Goal: Task Accomplishment & Management: Manage account settings

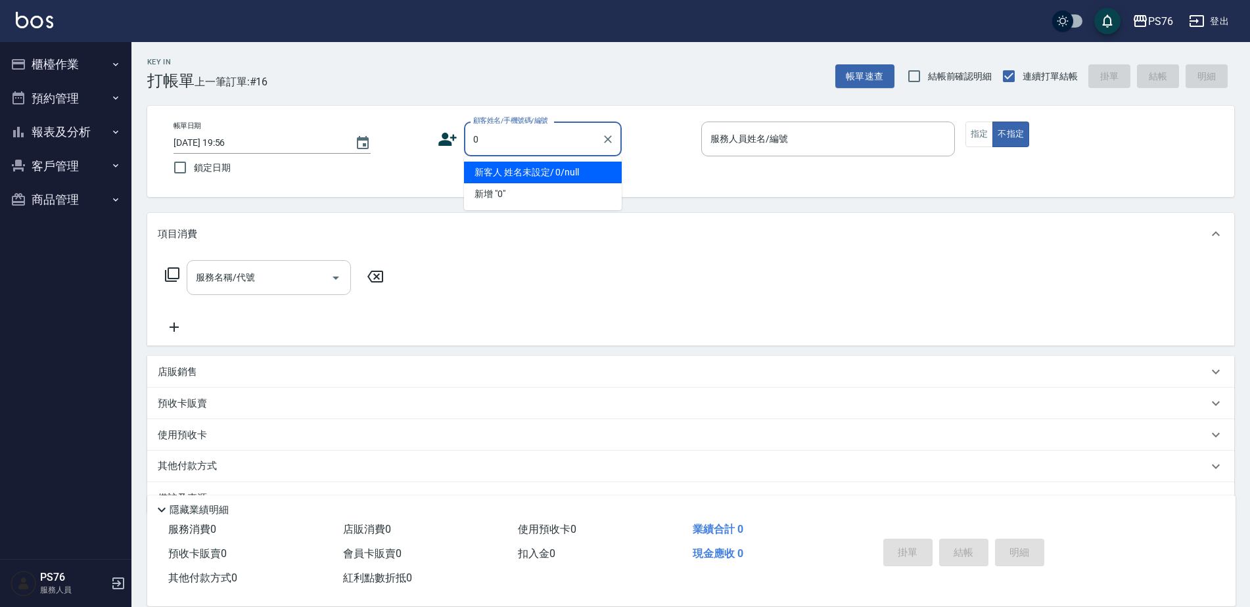
type input "新客人 姓名未設定/ 0/null"
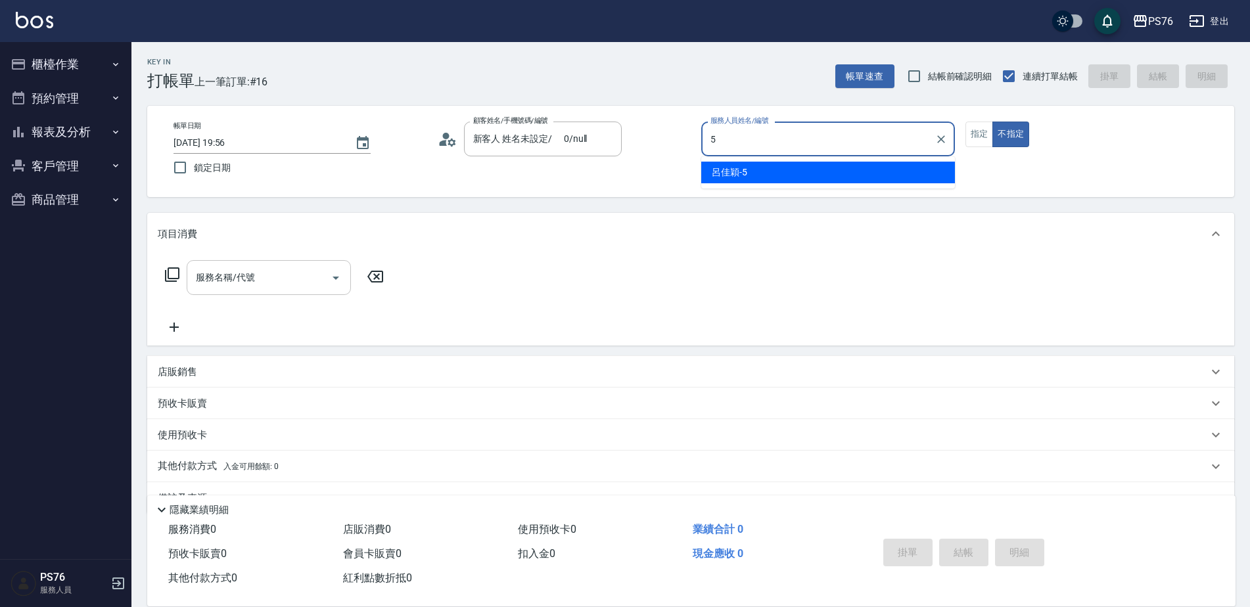
type input "呂佳穎-5"
type button "false"
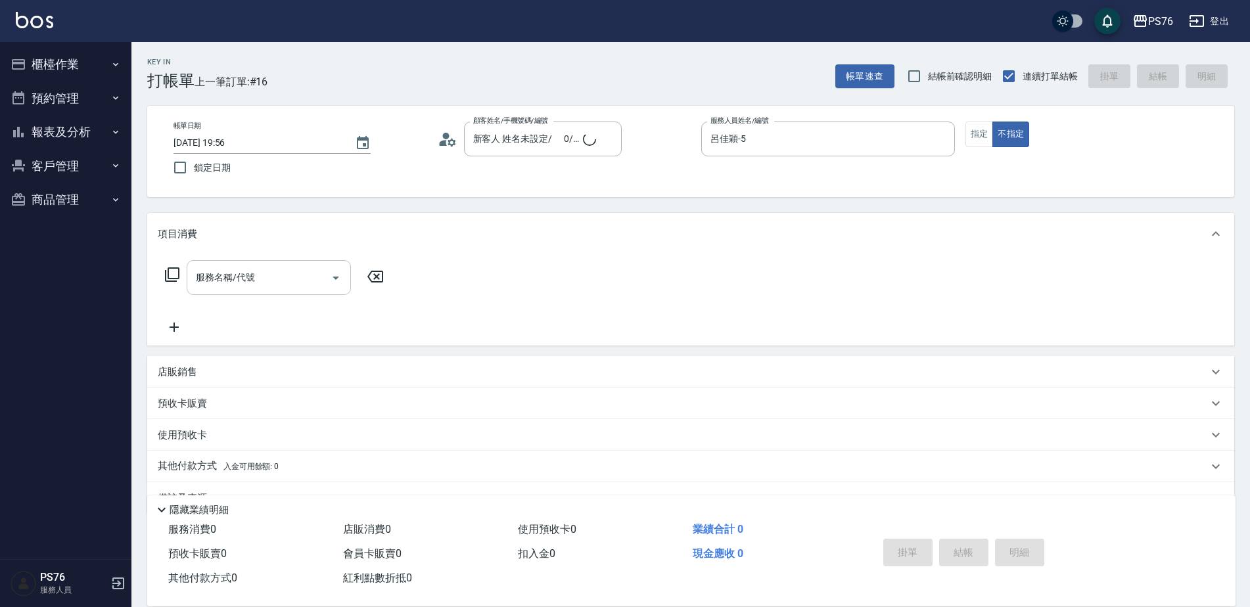
type input "無名字/0/null"
click at [254, 283] on input "服務名稱/代號" at bounding box center [259, 277] width 133 height 23
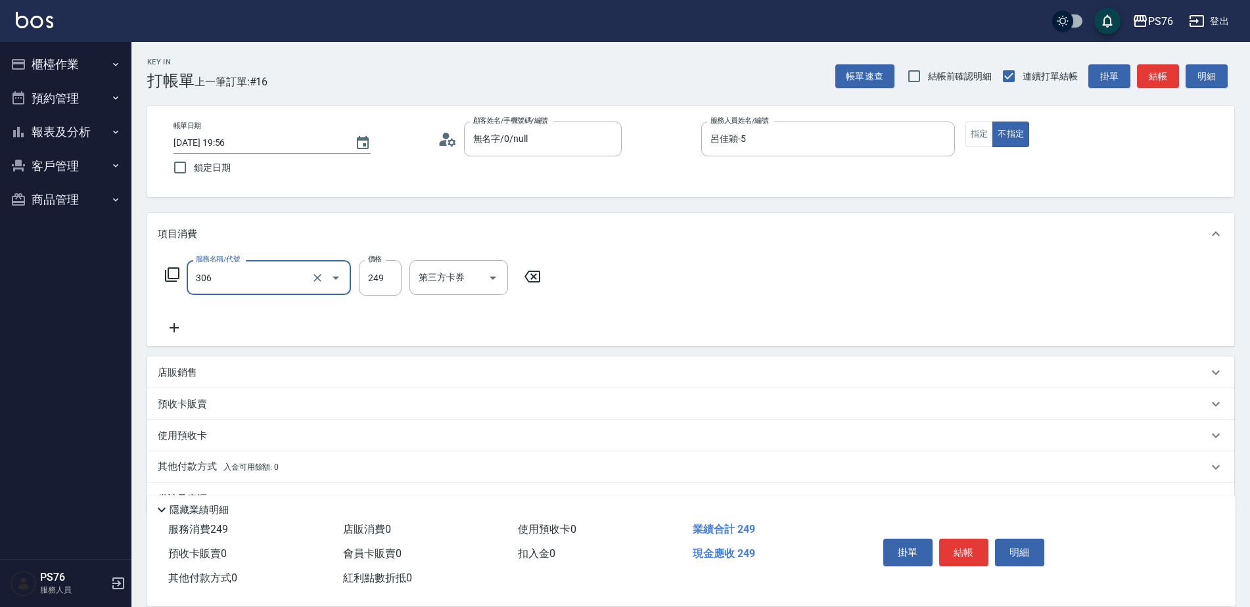
type input "剪髮(306)"
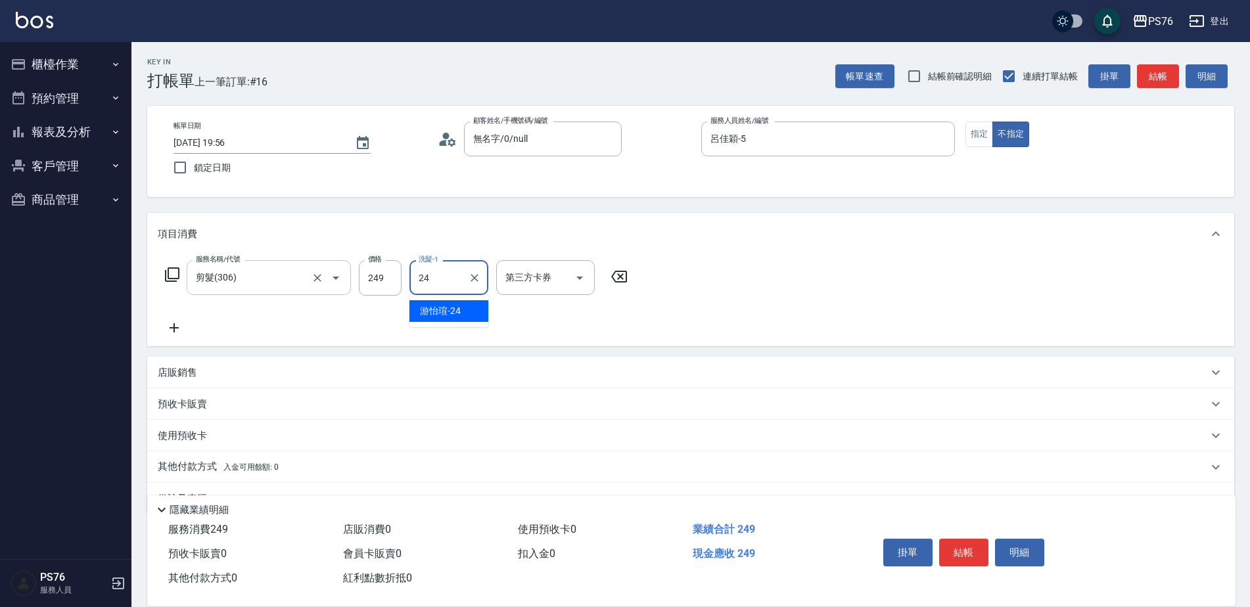
type input "游怡瑄-24"
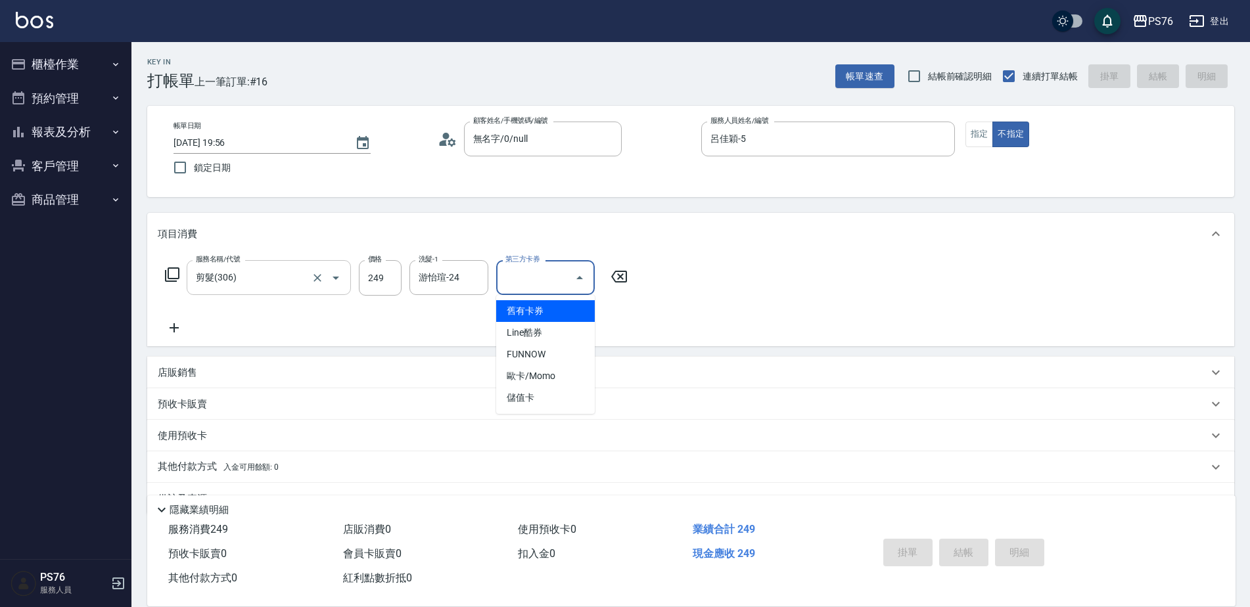
type input "2025/09/15 20:57"
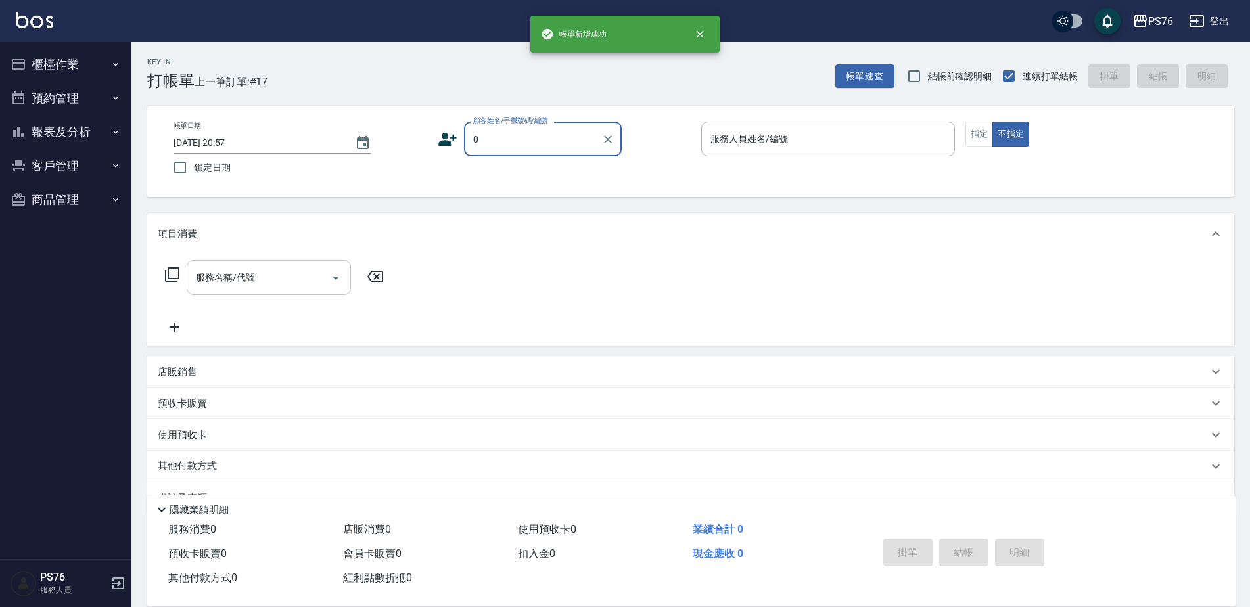
type input "無名字/0/null"
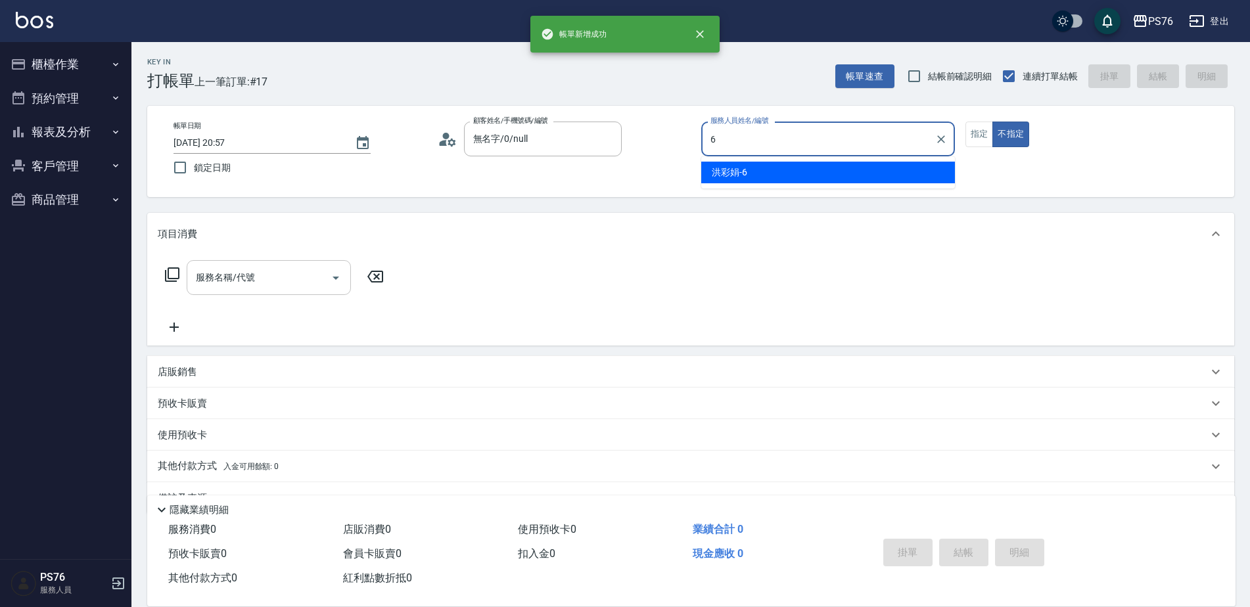
type input "洪彩娟-6"
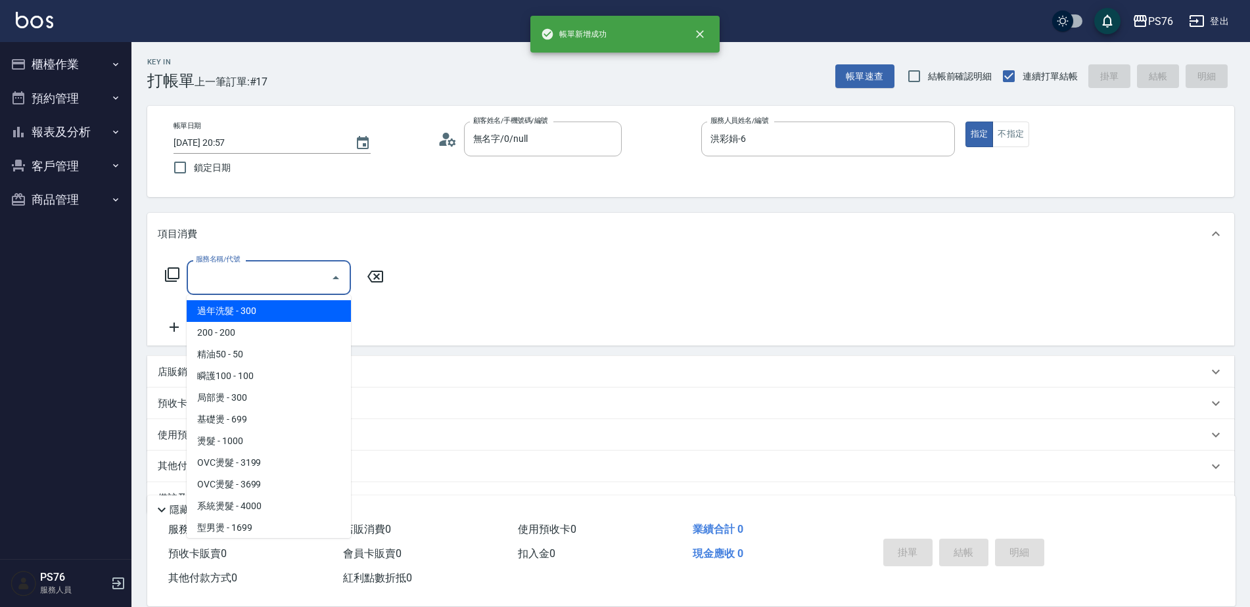
click at [254, 283] on input "服務名稱/代號" at bounding box center [259, 277] width 133 height 23
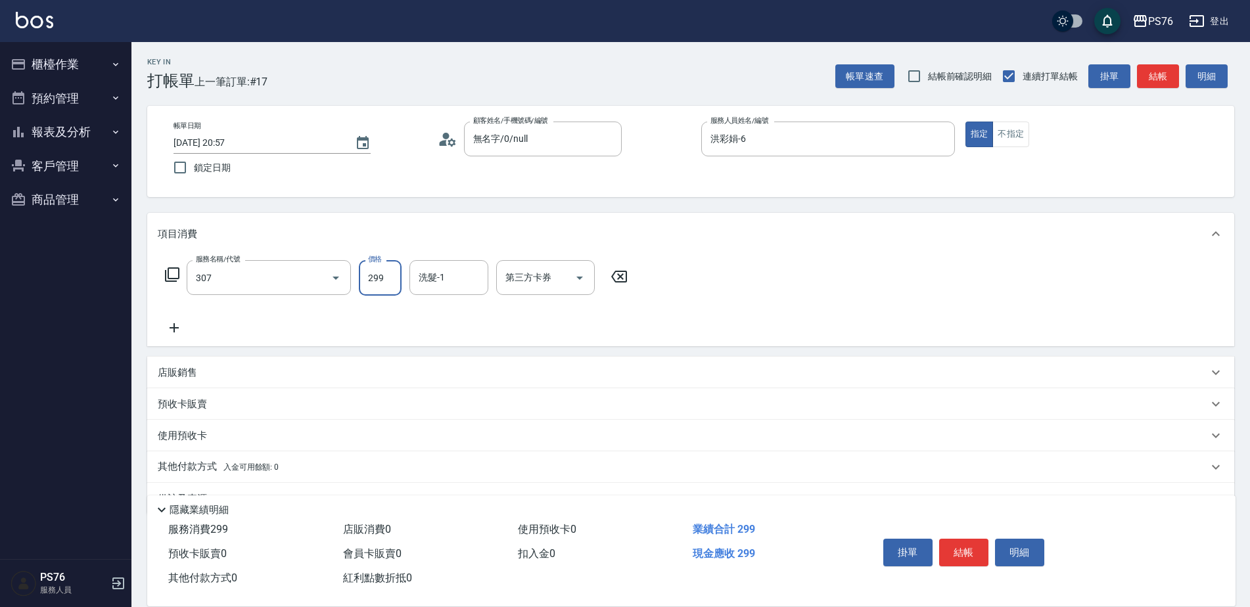
type input "剪髮(307)"
type input "李宇喬-33"
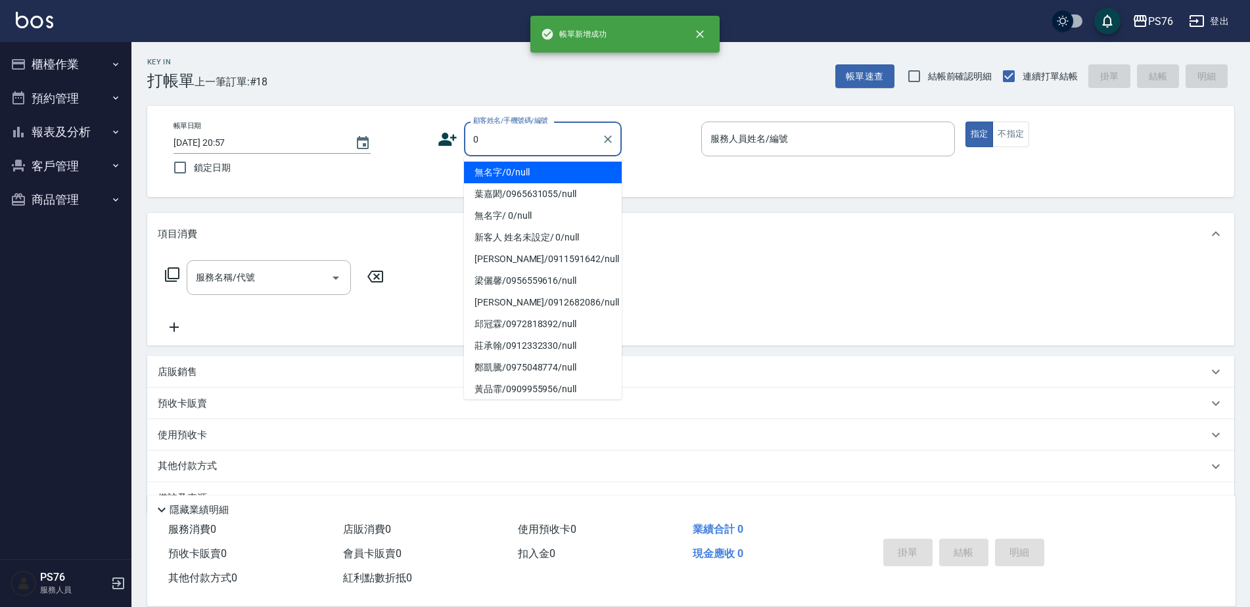
type input "無名字/0/null"
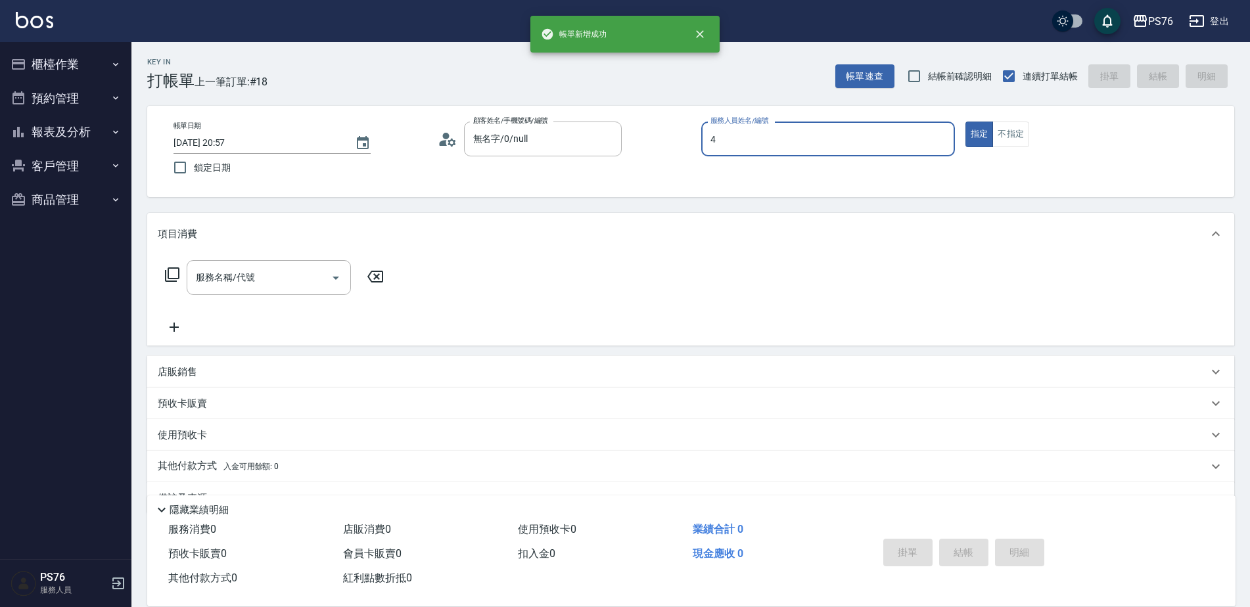
type input "蕭孟廷-4"
type button "true"
click at [264, 287] on input "服務名稱/代號" at bounding box center [259, 277] width 133 height 23
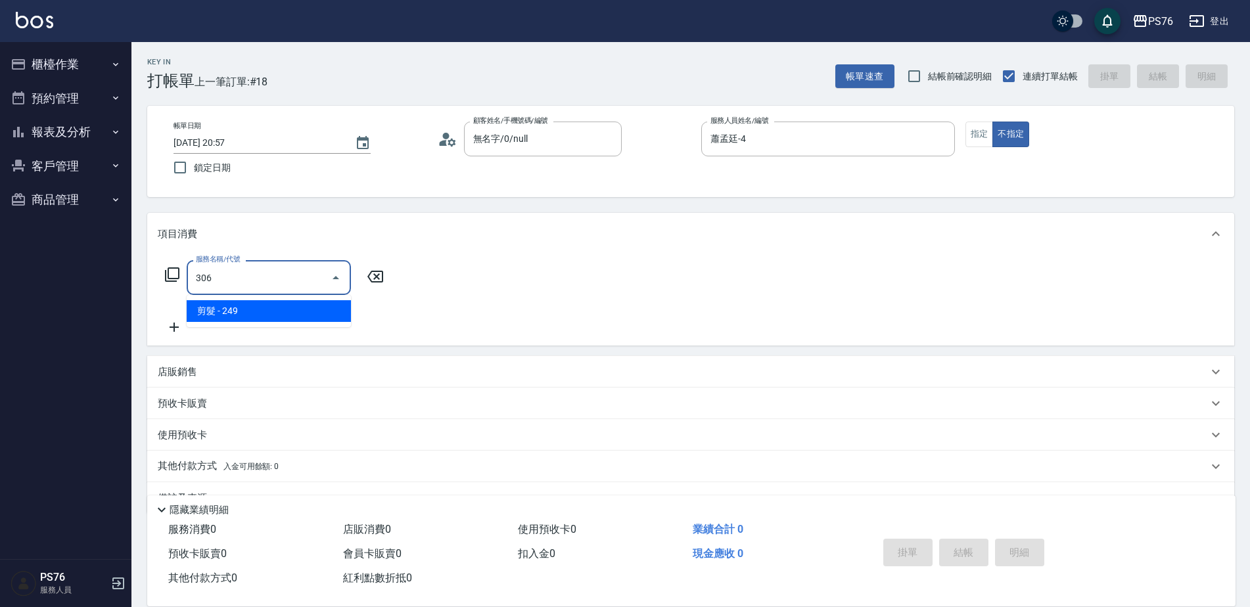
type input "剪髮(306)"
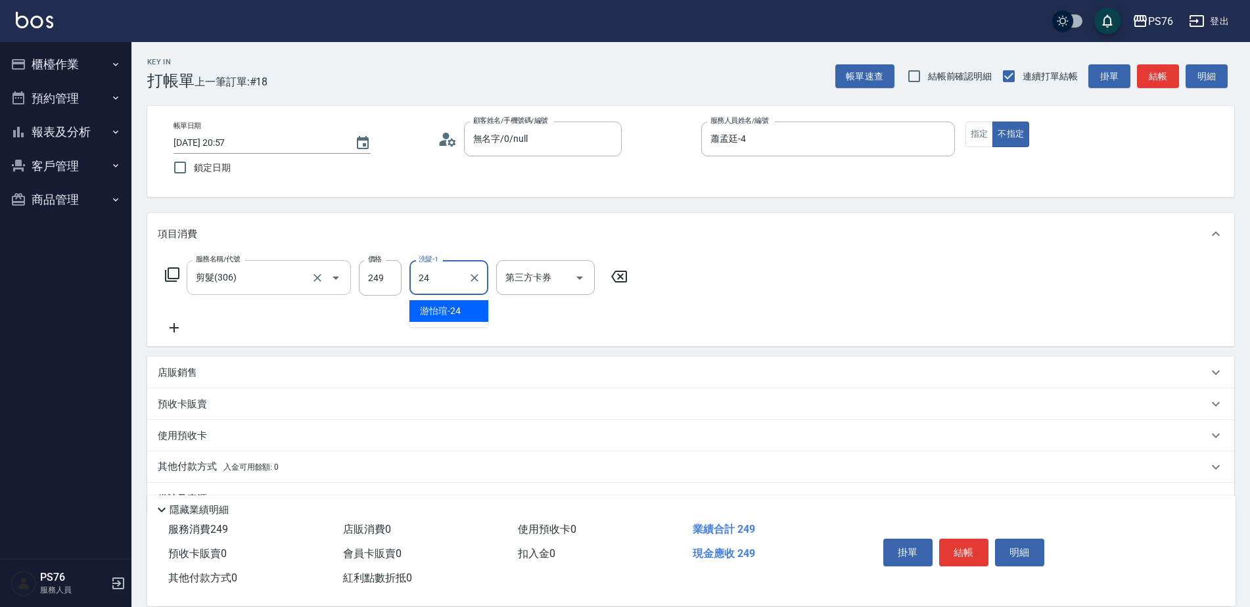
type input "游怡瑄-24"
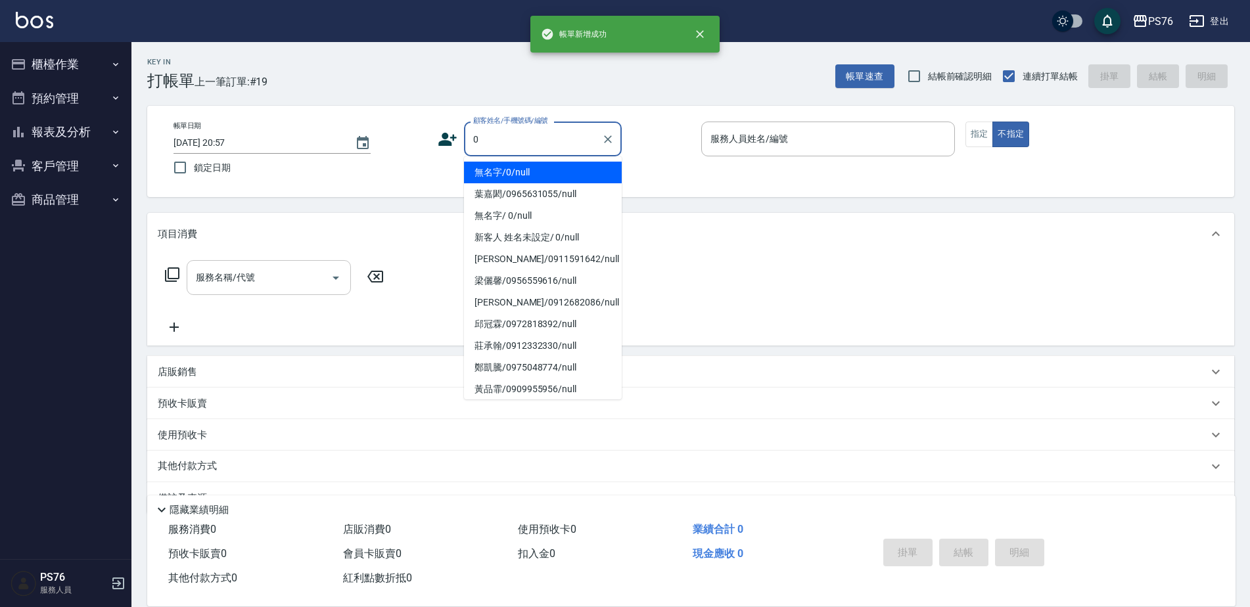
type input "無名字/0/null"
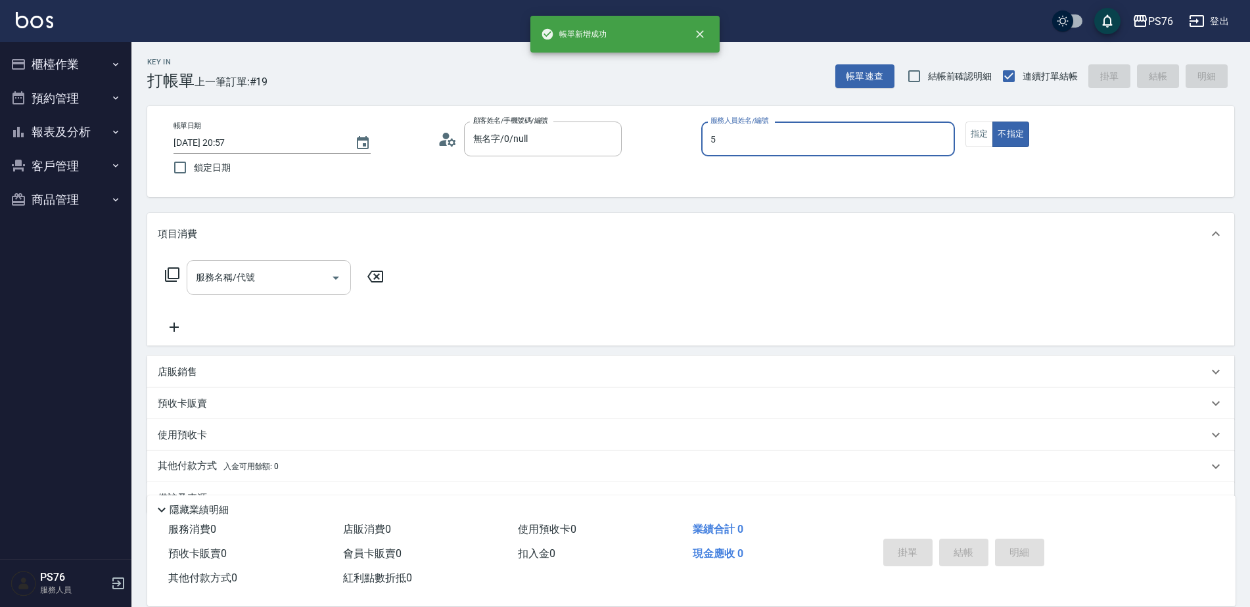
type input "呂佳穎-5"
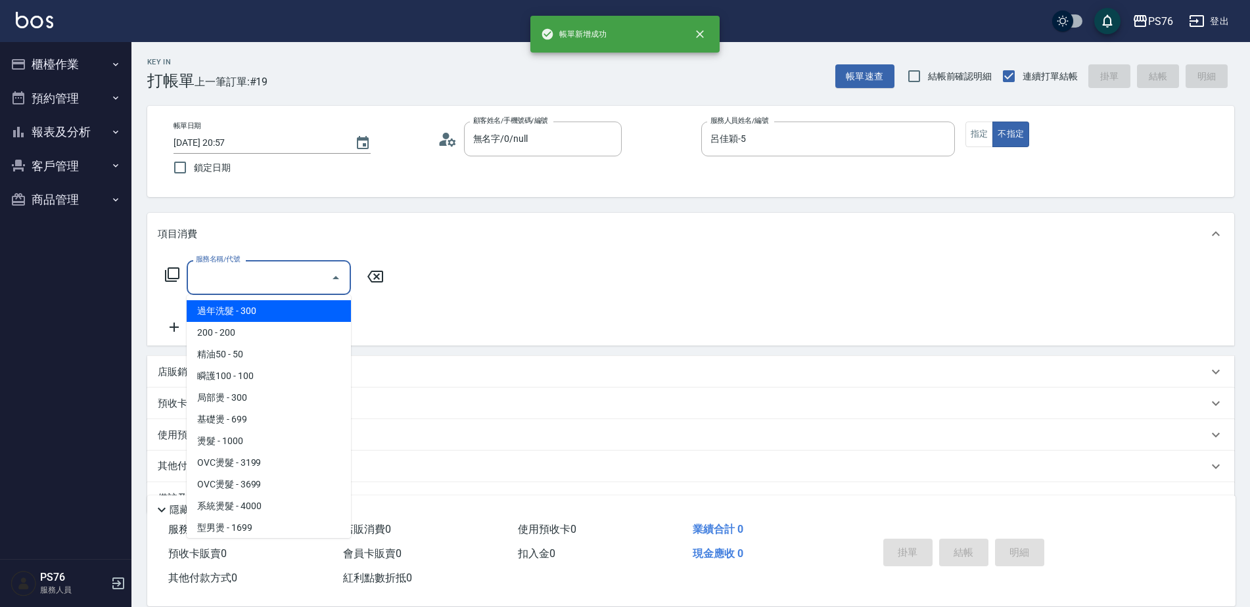
click at [264, 287] on input "服務名稱/代號" at bounding box center [259, 277] width 133 height 23
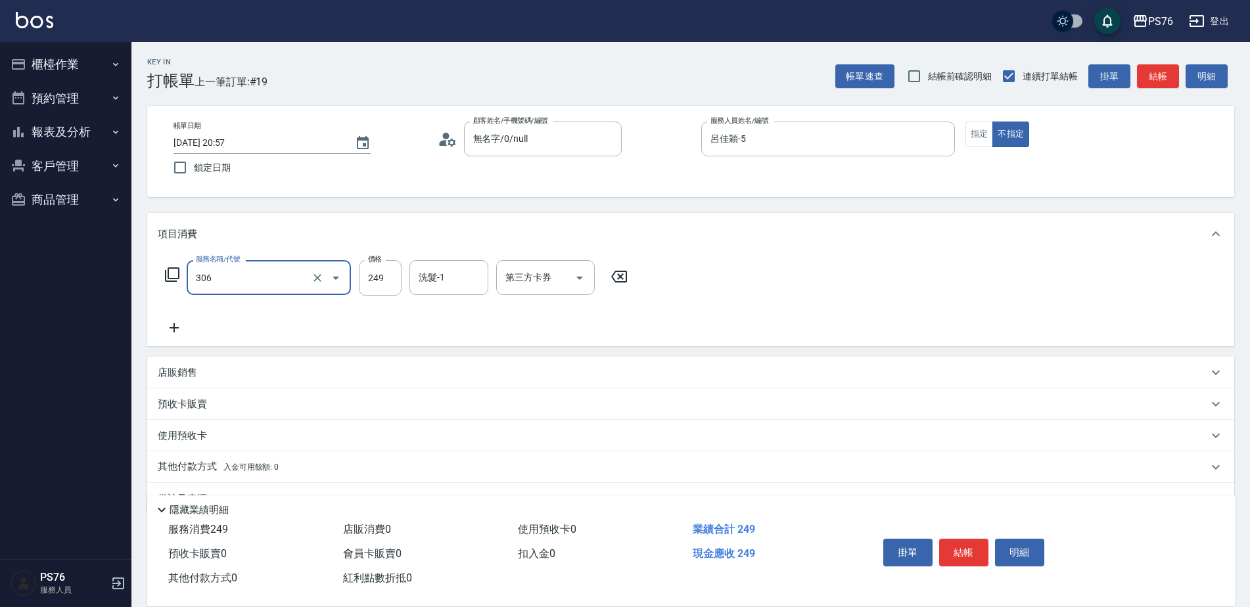
type input "剪髮(306)"
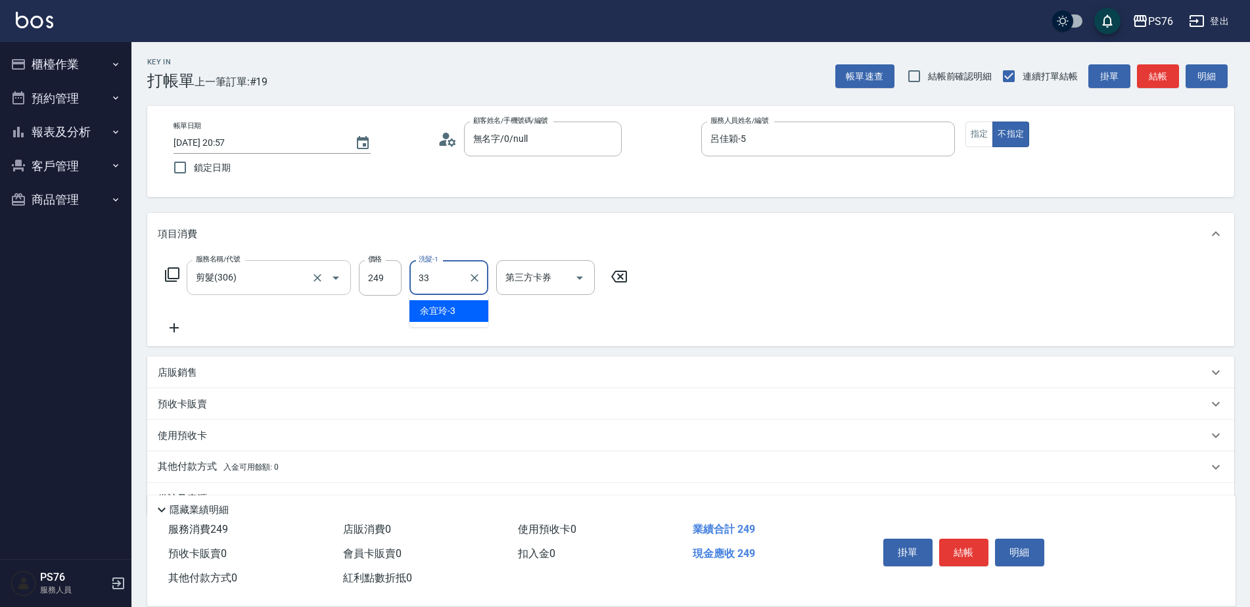
type input "李宇喬-33"
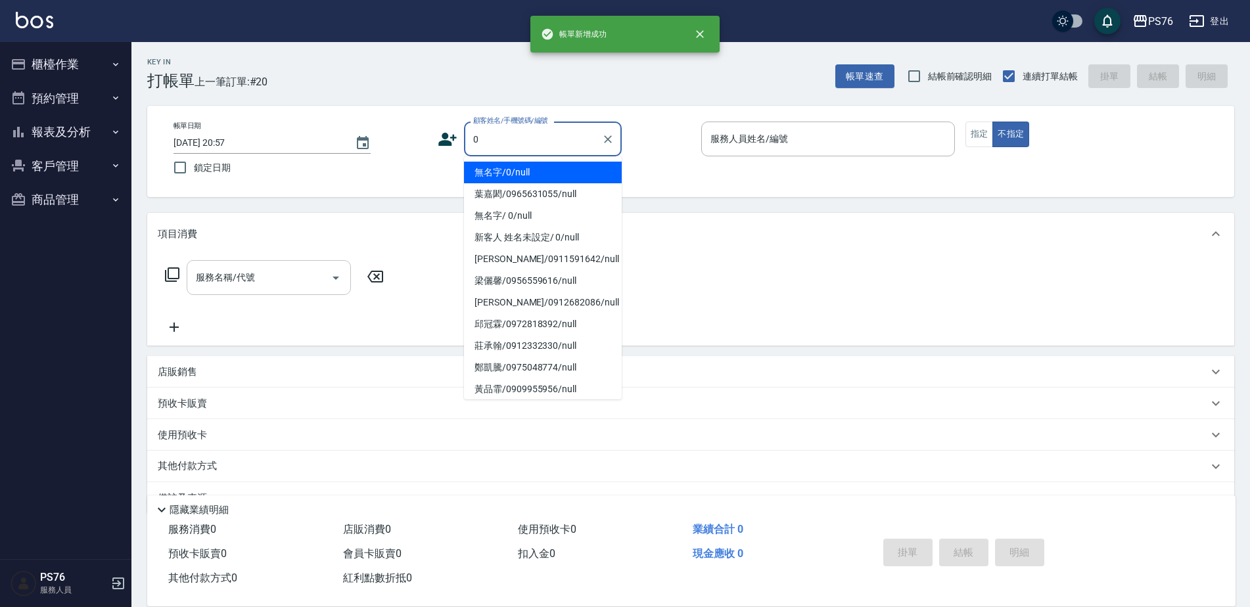
type input "無名字/0/null"
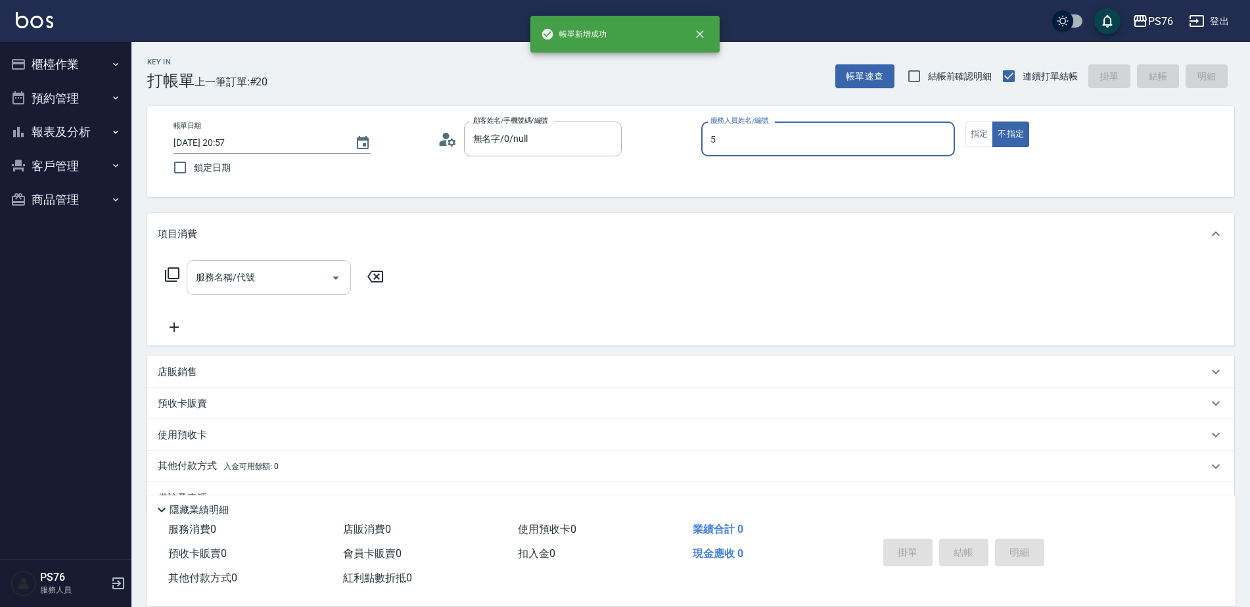
type input "呂佳穎-5"
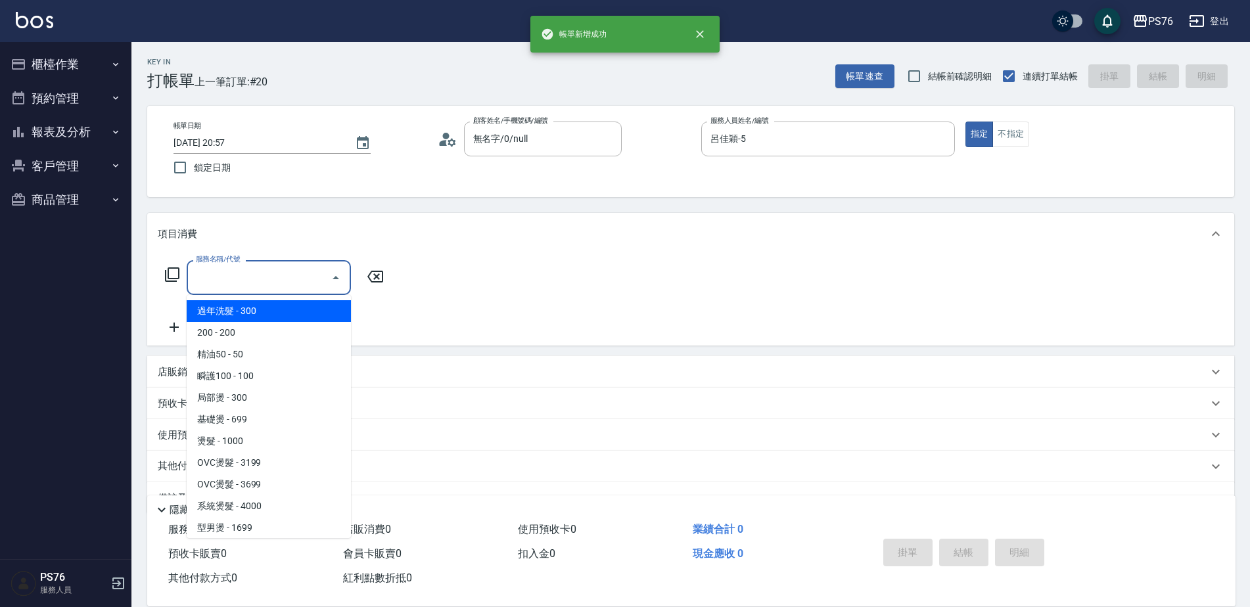
click at [264, 287] on input "服務名稱/代號" at bounding box center [259, 277] width 133 height 23
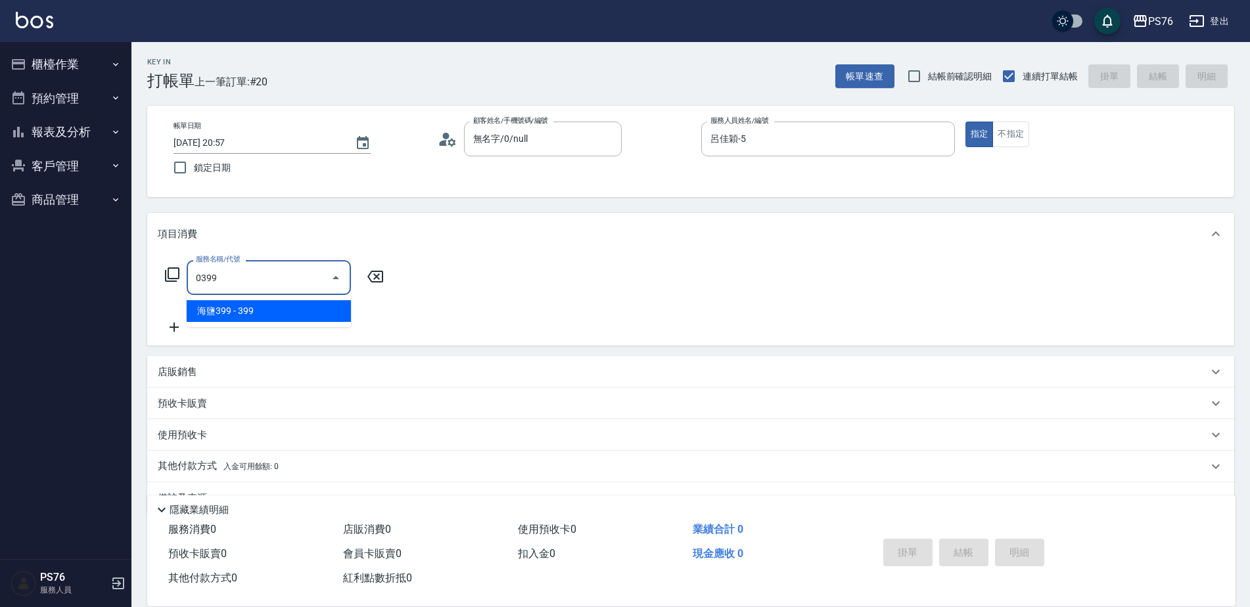
type input "海鹽399(0399)"
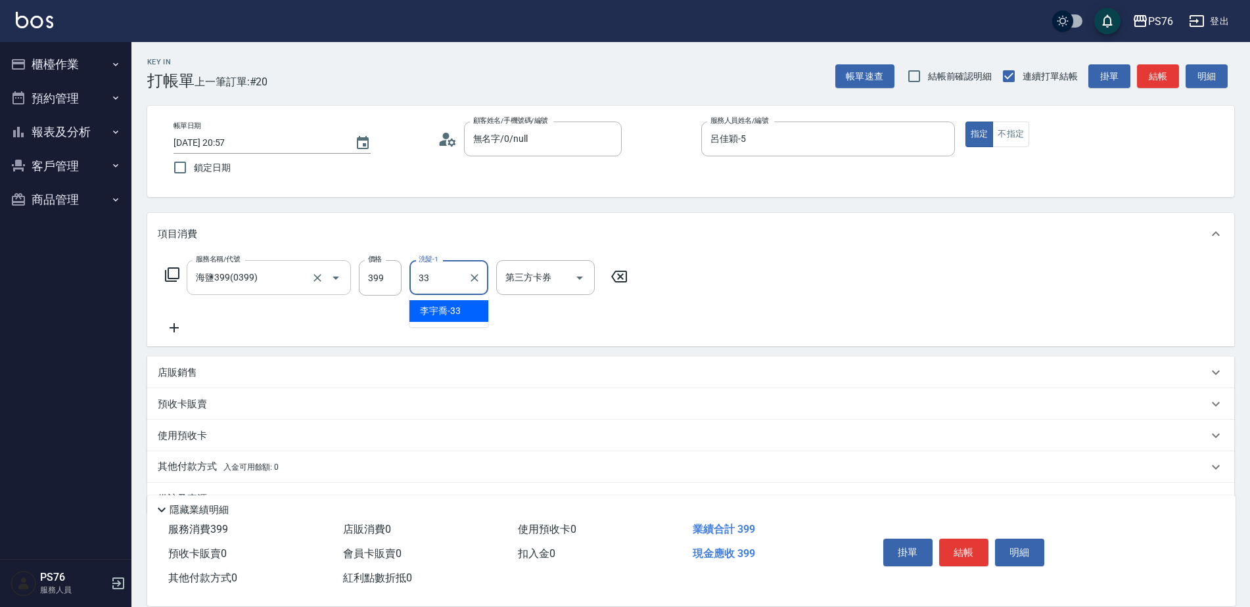
type input "李宇喬-33"
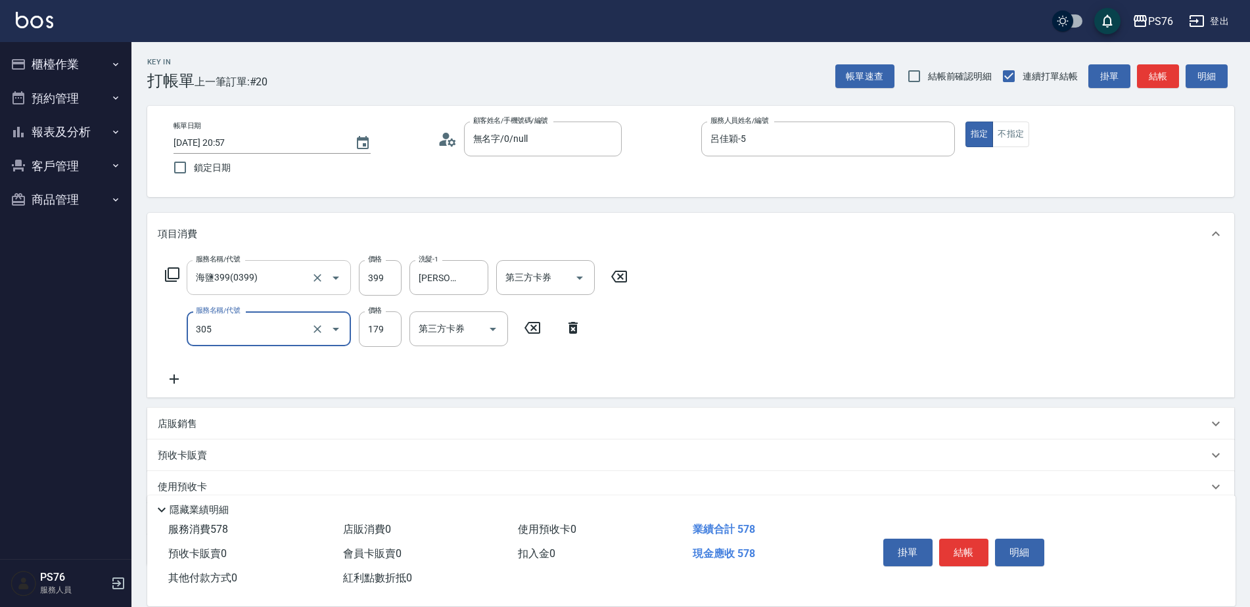
type input "剪髮(305)"
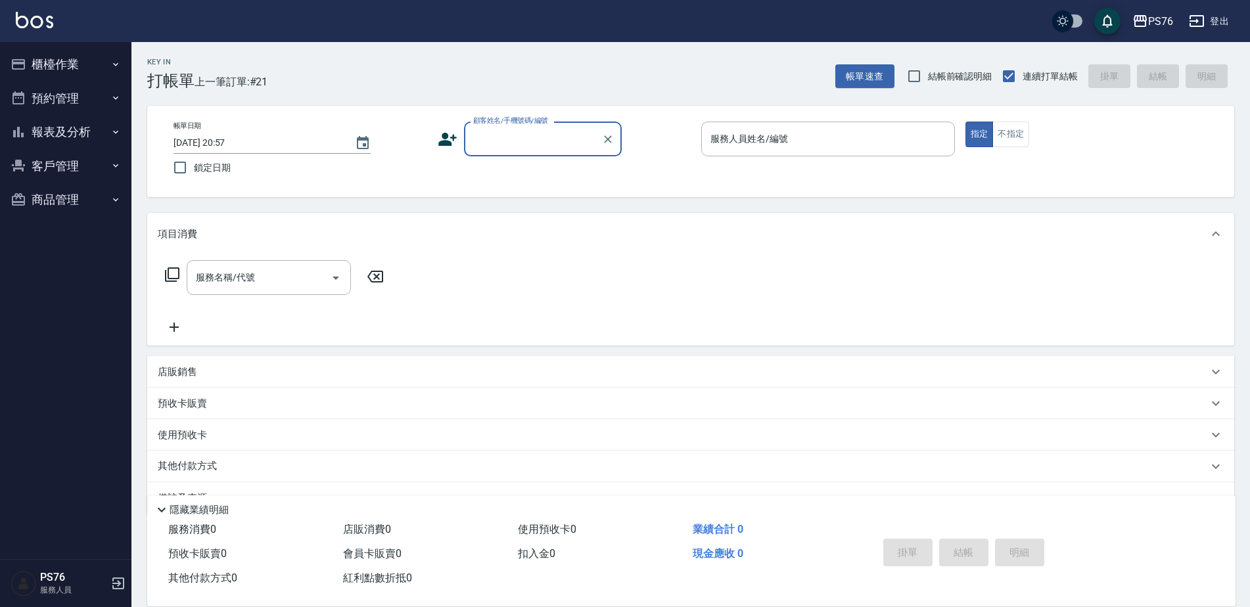
click at [72, 62] on button "櫃檯作業" at bounding box center [65, 64] width 121 height 34
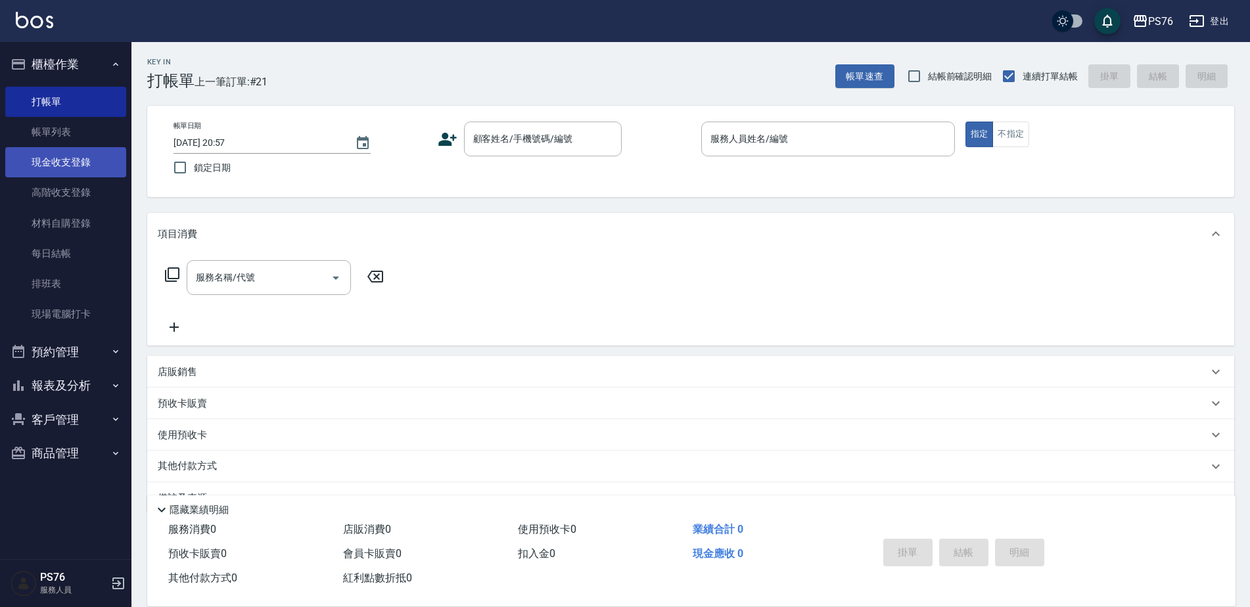
click at [80, 168] on link "現金收支登錄" at bounding box center [65, 162] width 121 height 30
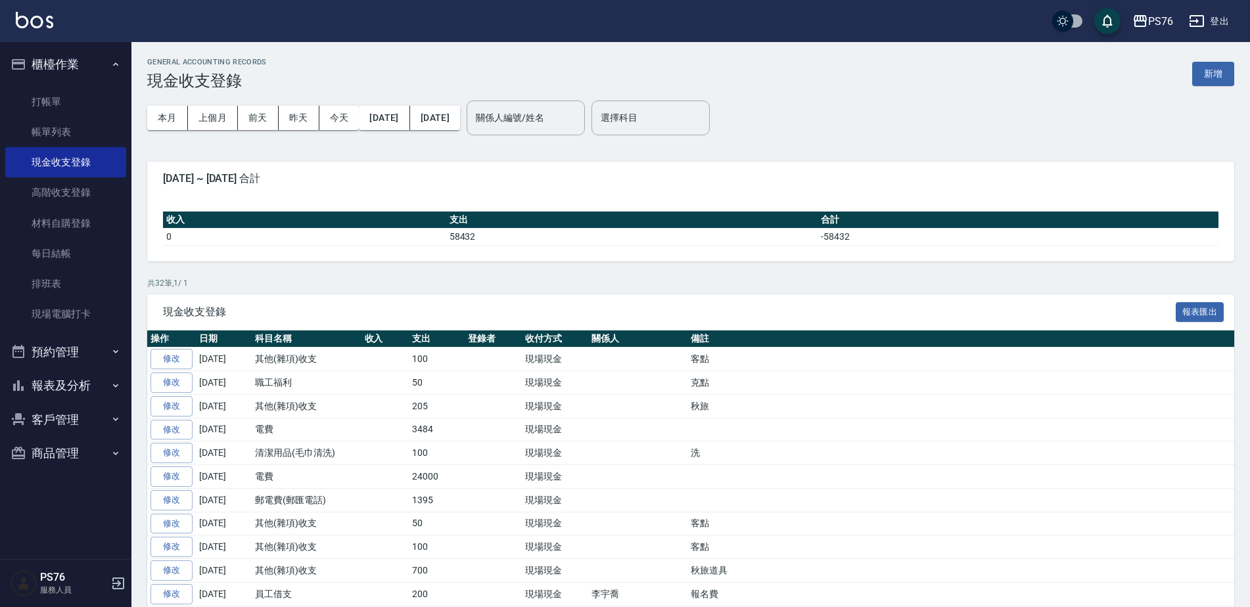
click at [1220, 71] on button "新增" at bounding box center [1213, 74] width 42 height 24
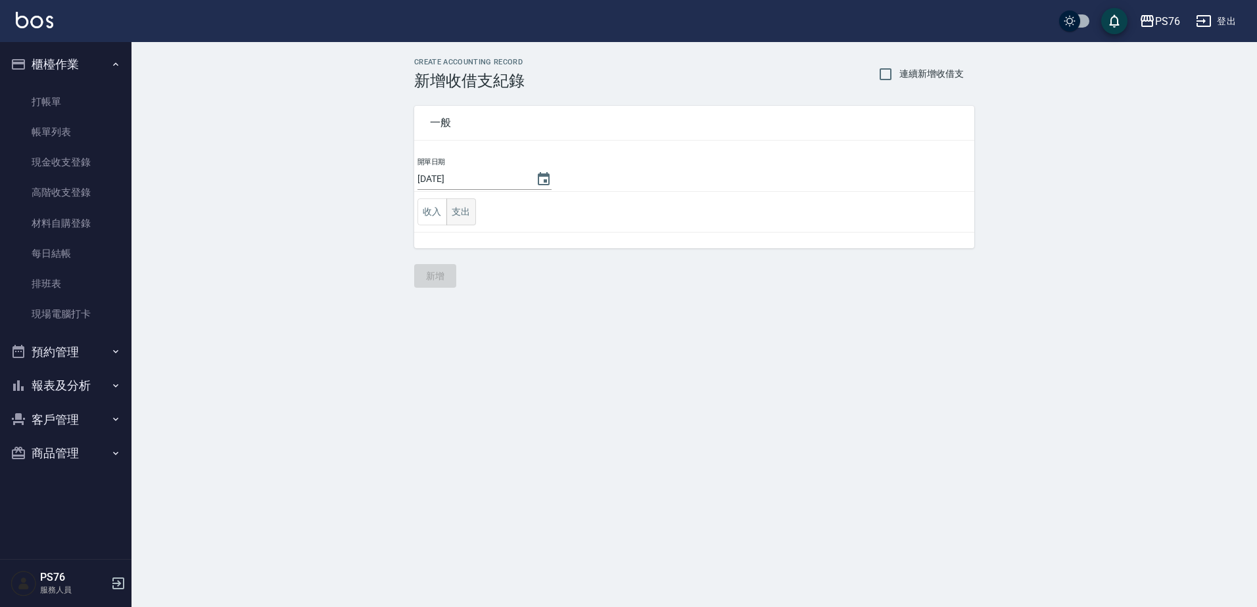
click at [446, 208] on button "支出" at bounding box center [461, 211] width 30 height 27
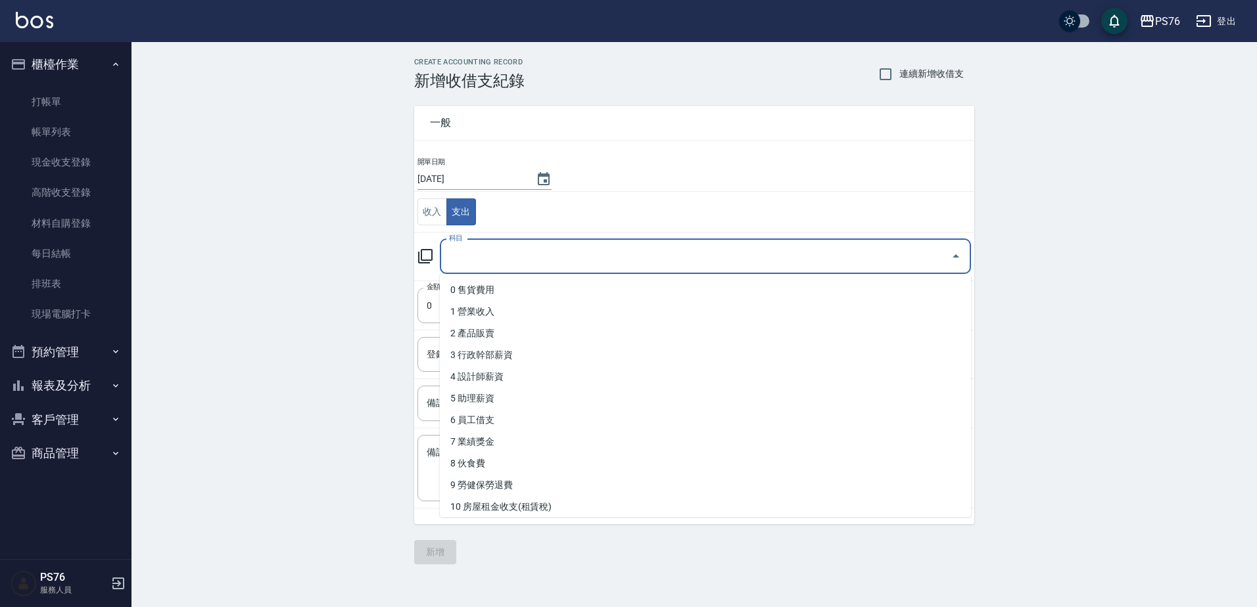
click at [510, 258] on input "科目" at bounding box center [696, 256] width 500 height 23
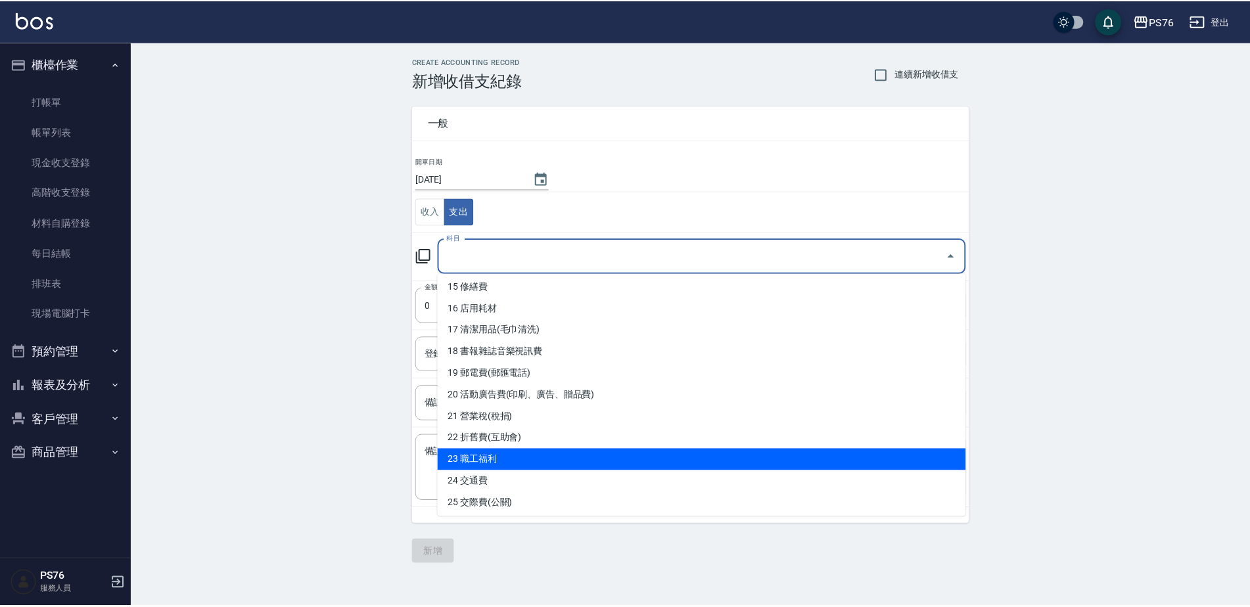
scroll to position [394, 0]
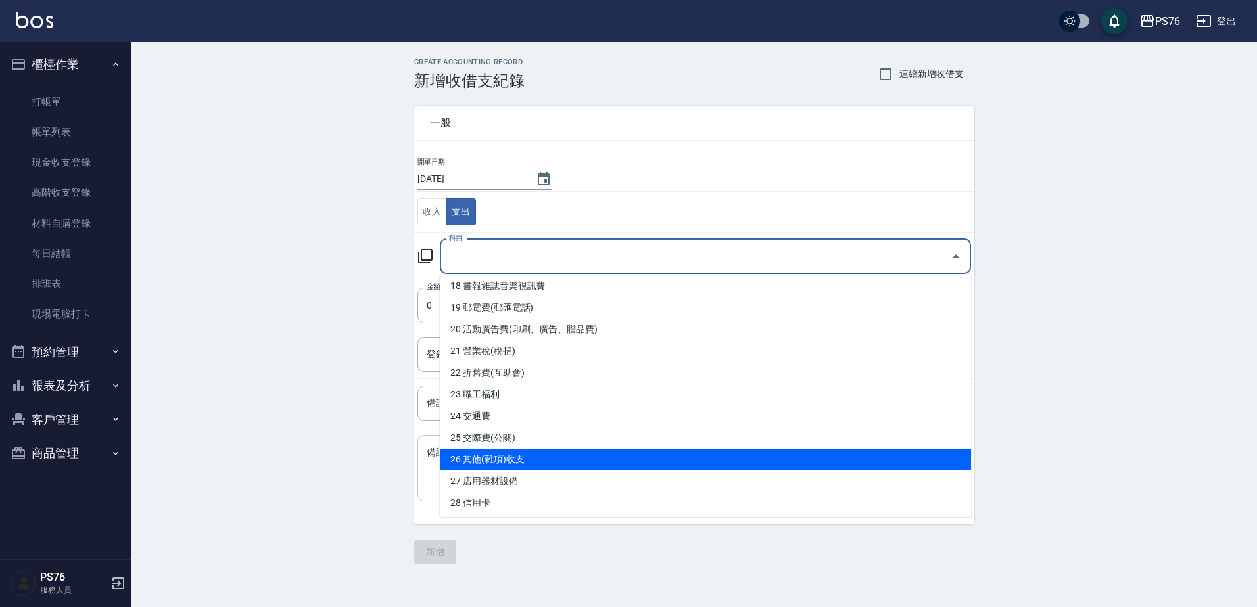
click at [513, 462] on li "26 其他(雜項)收支" at bounding box center [705, 460] width 531 height 22
type input "26 其他(雜項)收支"
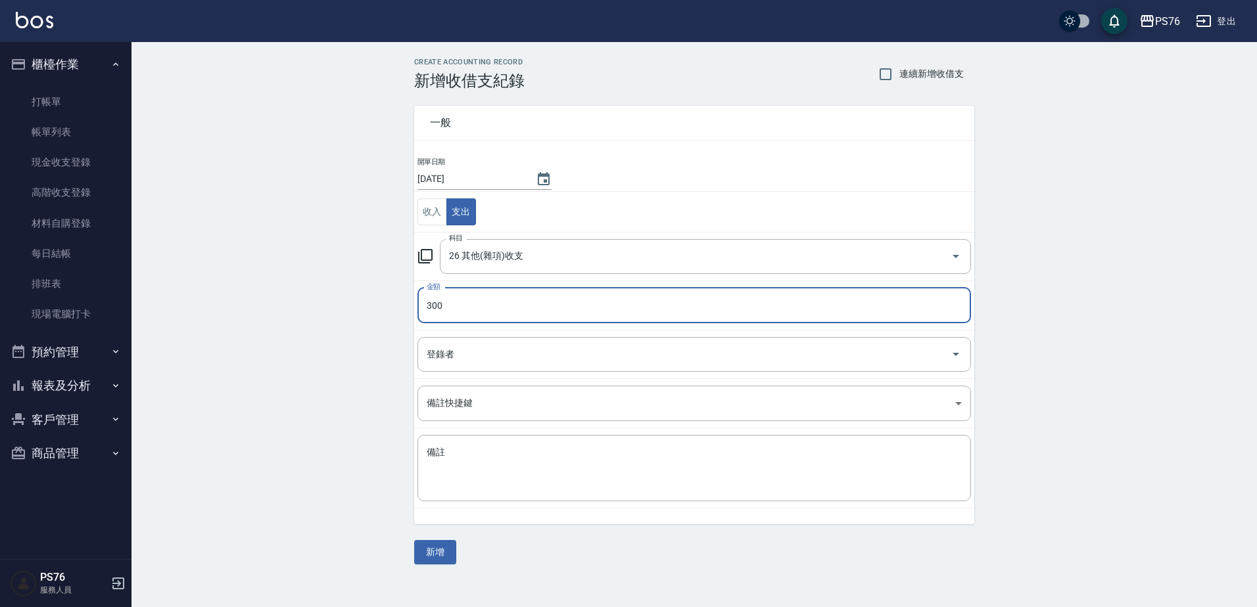
type input "300"
click at [446, 571] on div "CREATE ACCOUNTING RECORD 新增收借支紀錄 連續新增收借支 一般 開單日期 2025/09/15 收入 支出 科目 26 其他(雜項)收…" at bounding box center [693, 311] width 1125 height 538
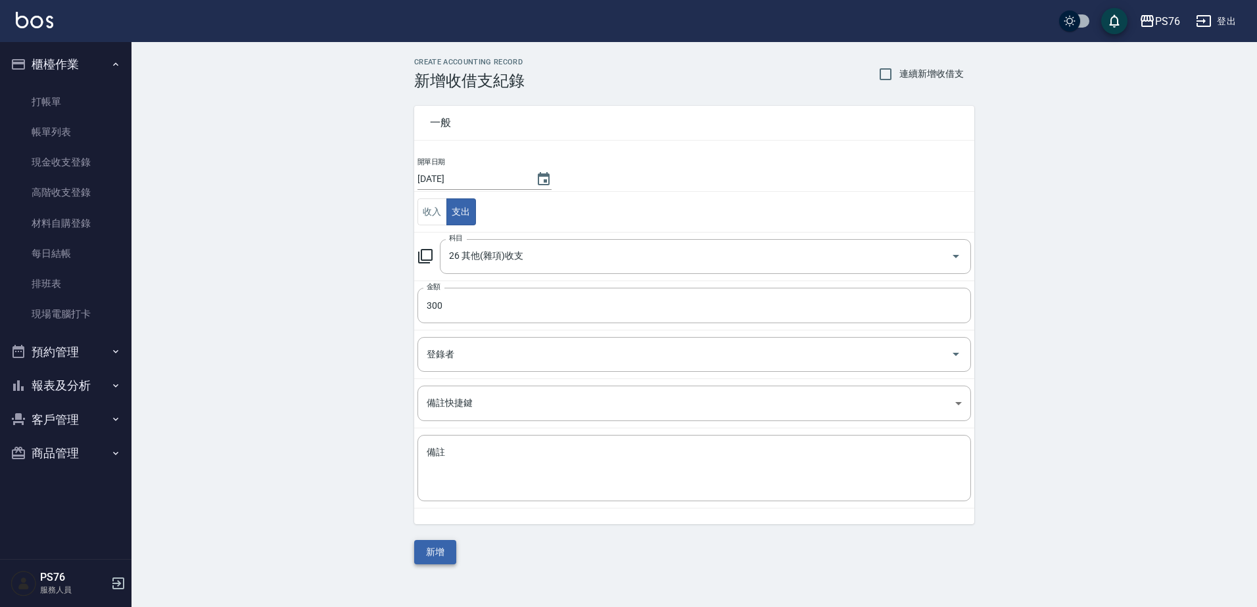
click at [446, 557] on button "新增" at bounding box center [435, 552] width 42 height 24
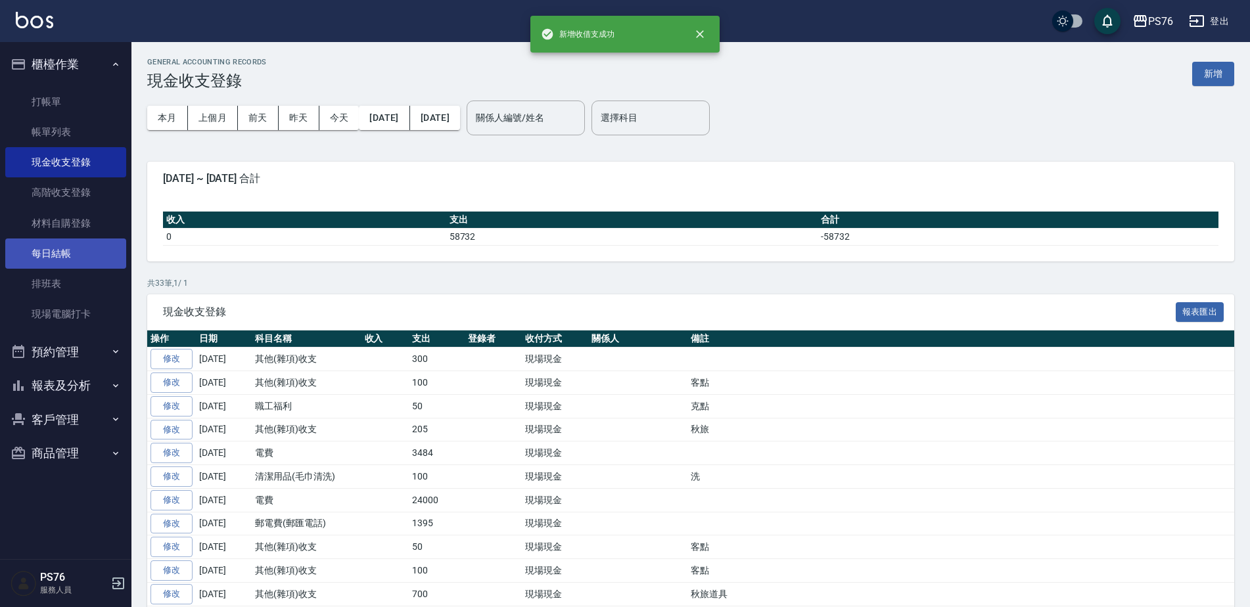
click at [79, 259] on link "每日結帳" at bounding box center [65, 254] width 121 height 30
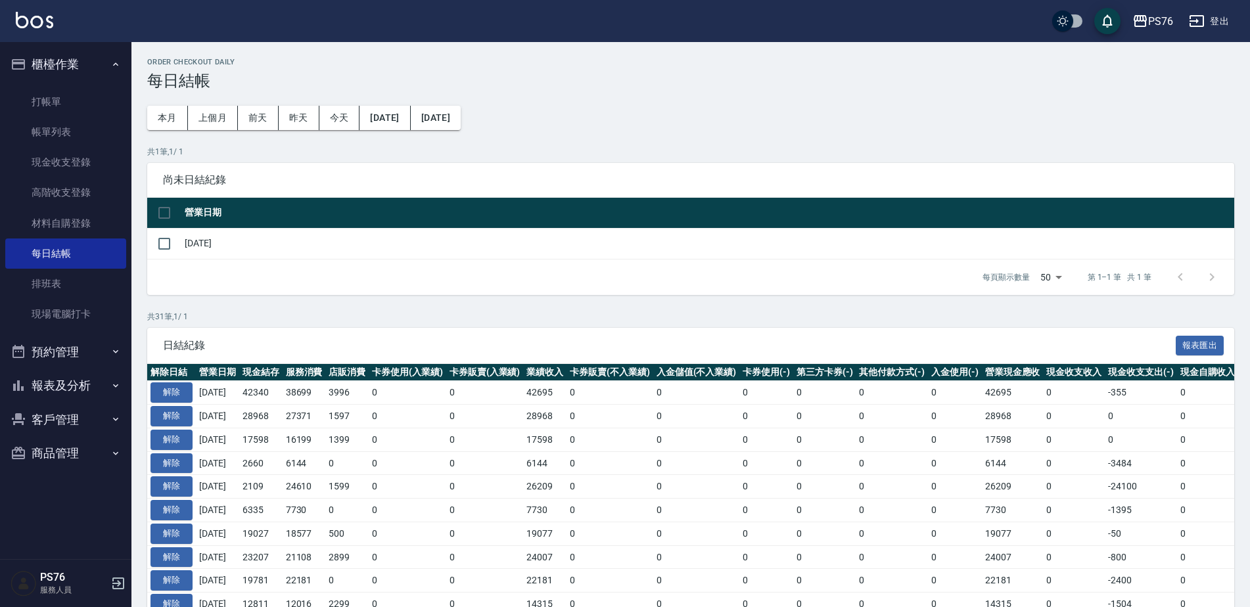
click at [168, 248] on input "checkbox" at bounding box center [165, 244] width 28 height 28
checkbox input "true"
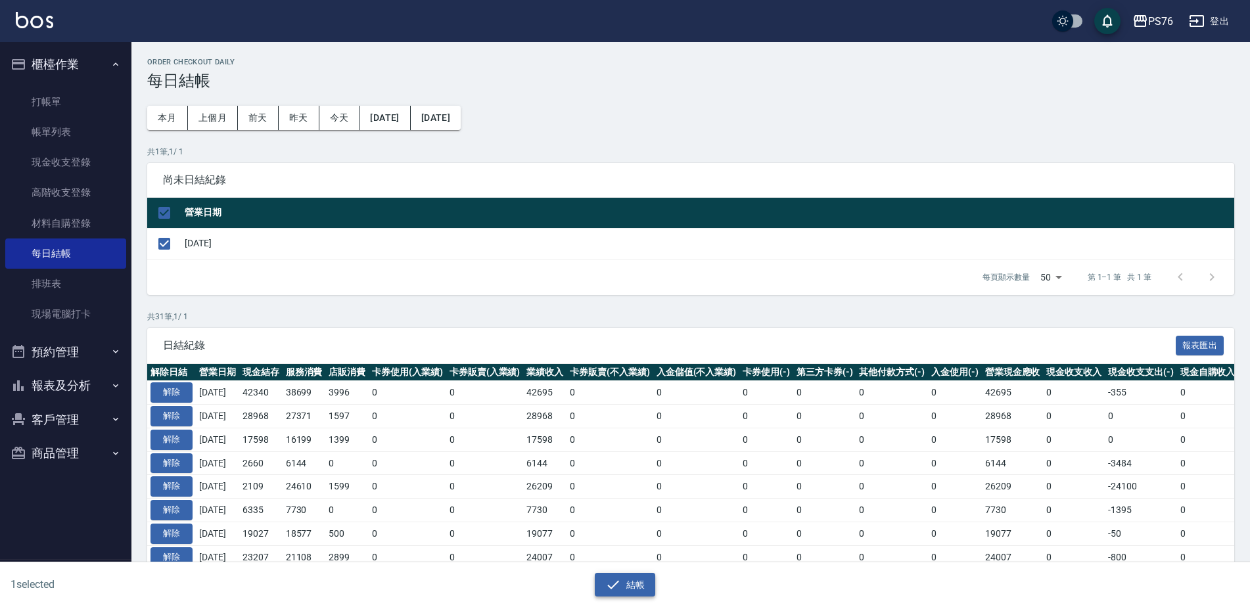
click at [616, 591] on icon "button" at bounding box center [613, 585] width 16 height 16
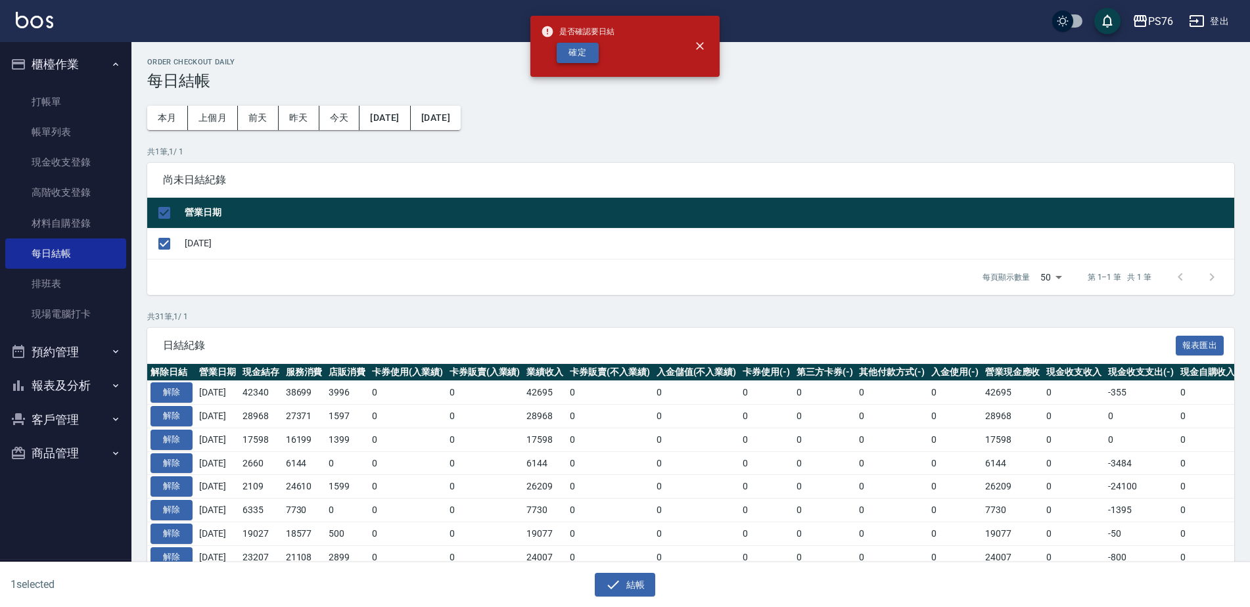
click at [586, 52] on button "確定" at bounding box center [578, 53] width 42 height 20
checkbox input "false"
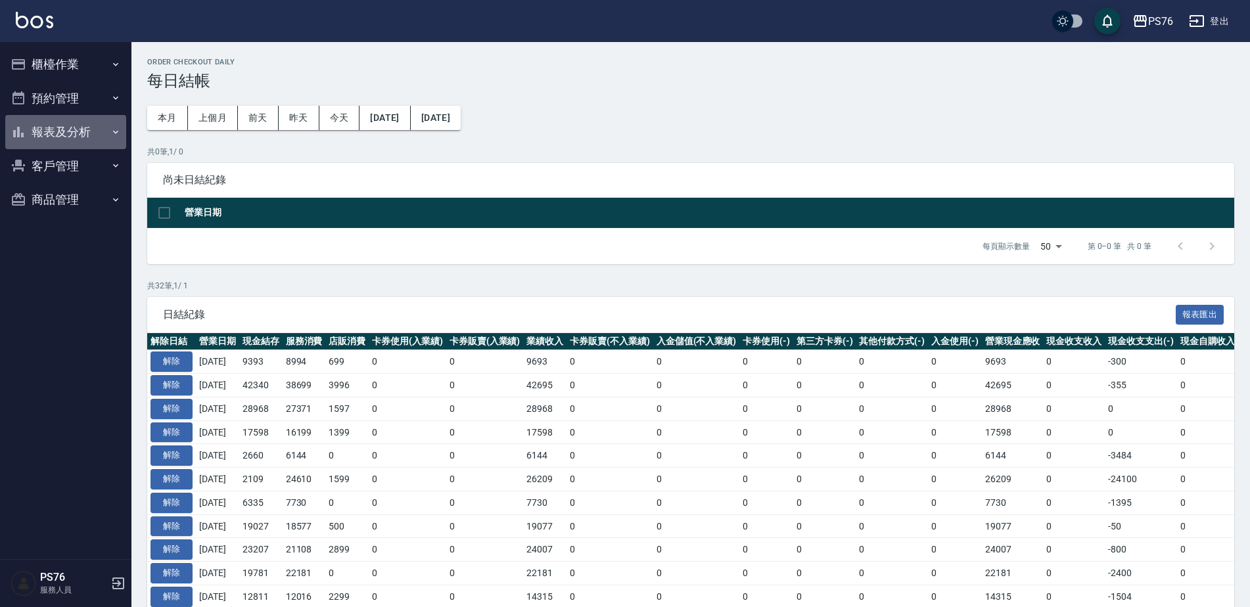
click at [87, 129] on button "報表及分析" at bounding box center [65, 132] width 121 height 34
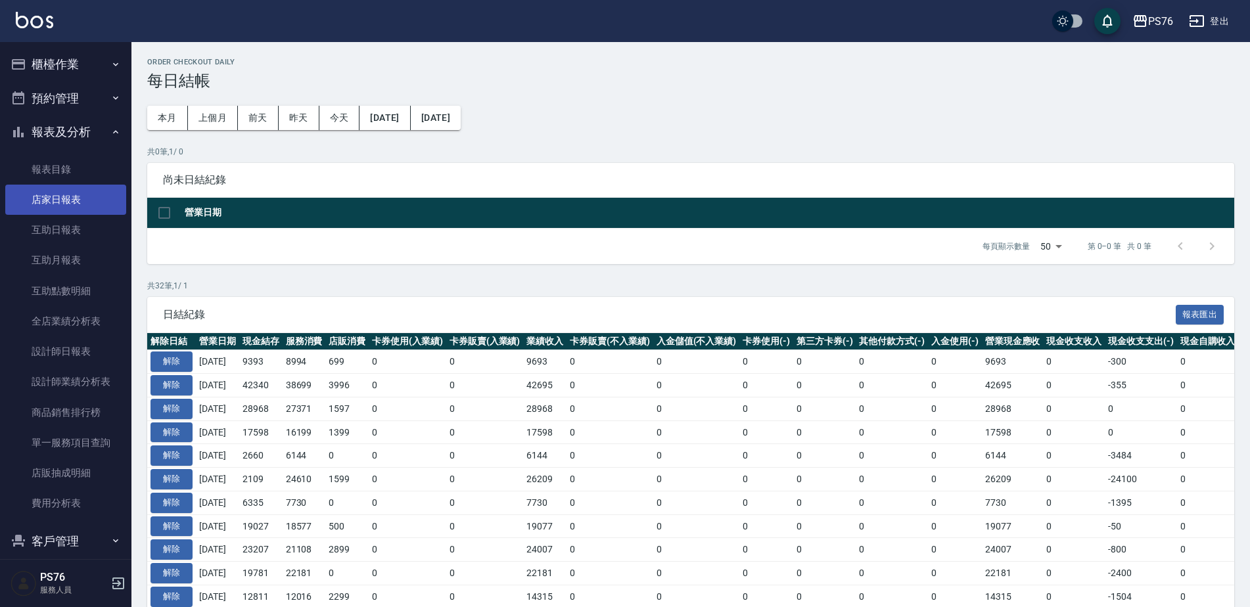
click at [92, 193] on link "店家日報表" at bounding box center [65, 200] width 121 height 30
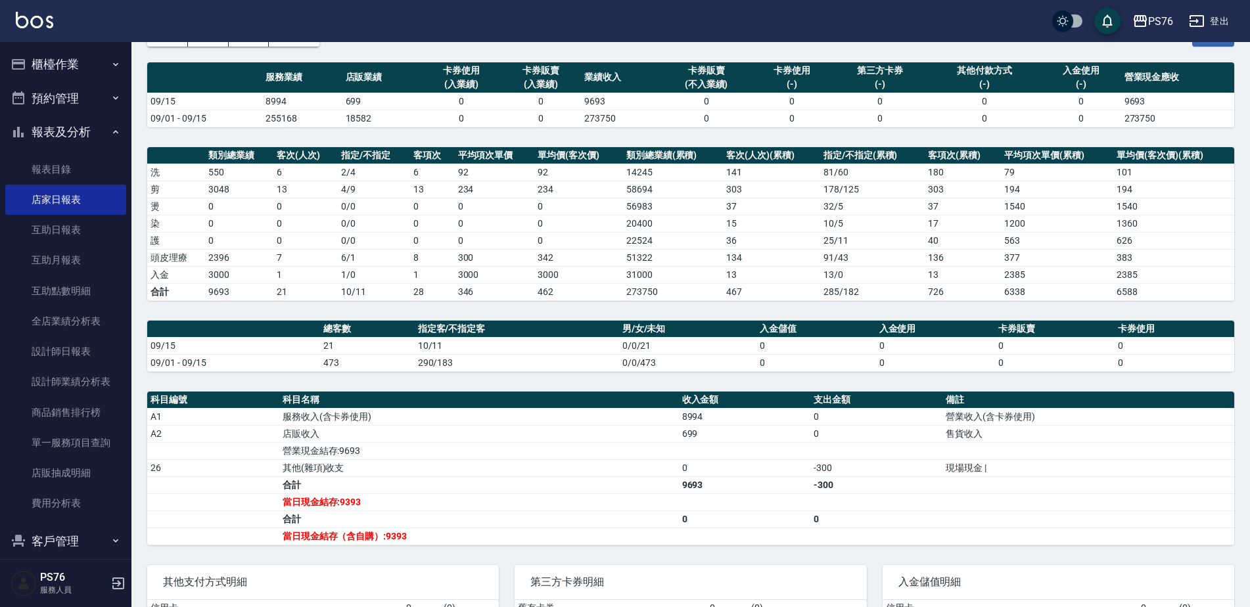
scroll to position [89, 0]
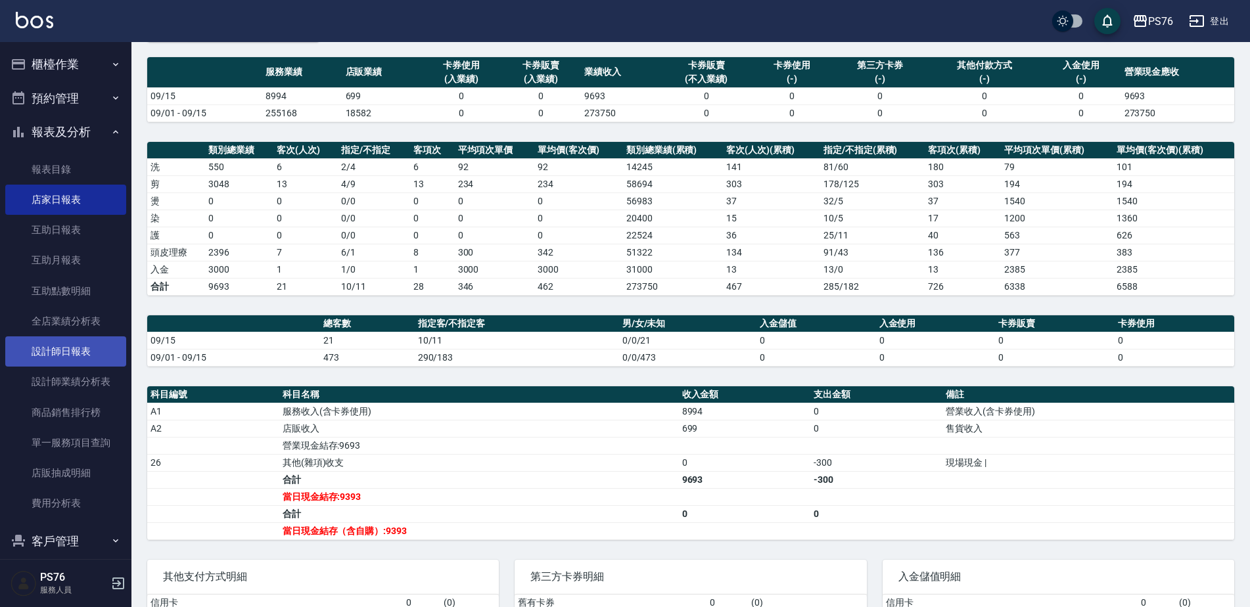
click at [69, 342] on link "設計師日報表" at bounding box center [65, 352] width 121 height 30
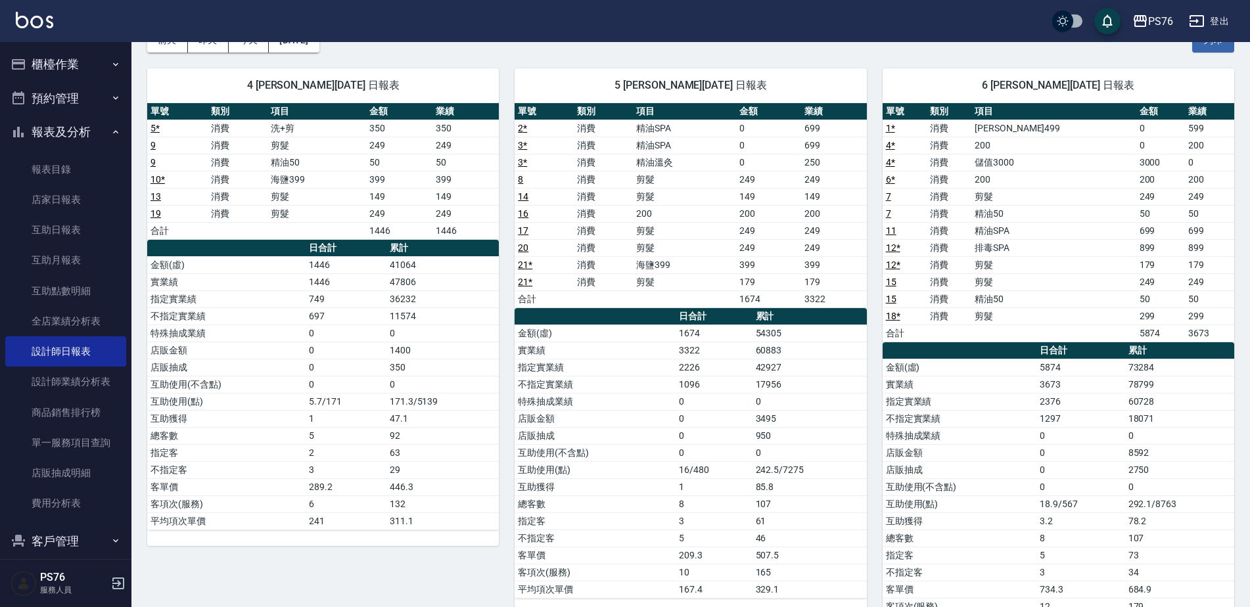
scroll to position [76, 0]
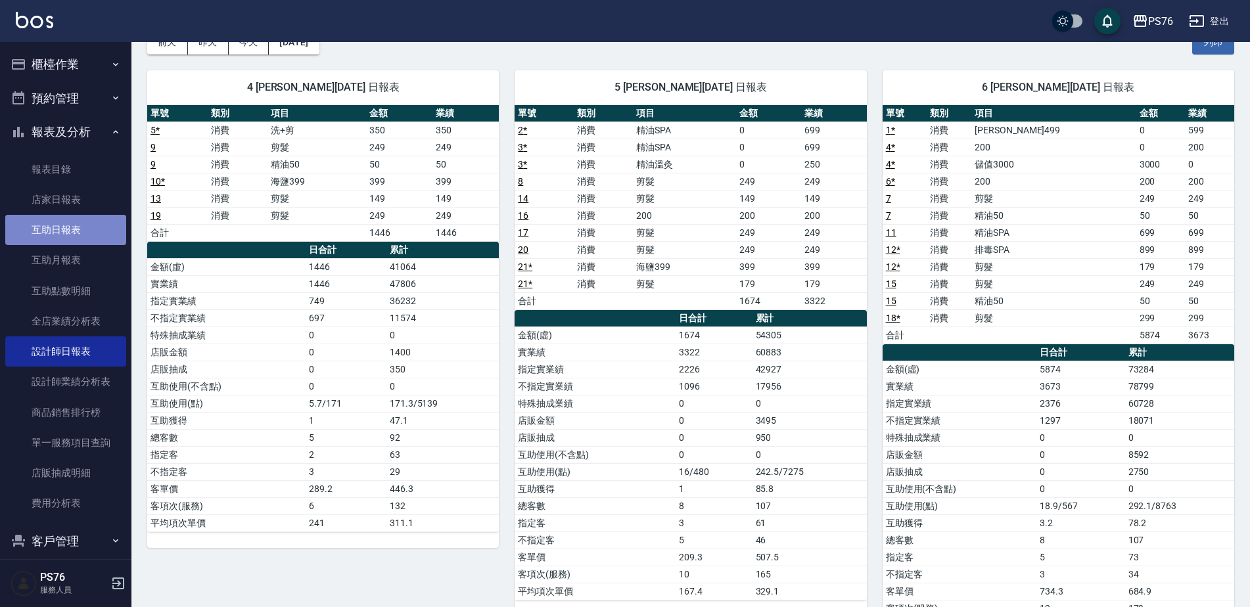
click at [85, 225] on link "互助日報表" at bounding box center [65, 230] width 121 height 30
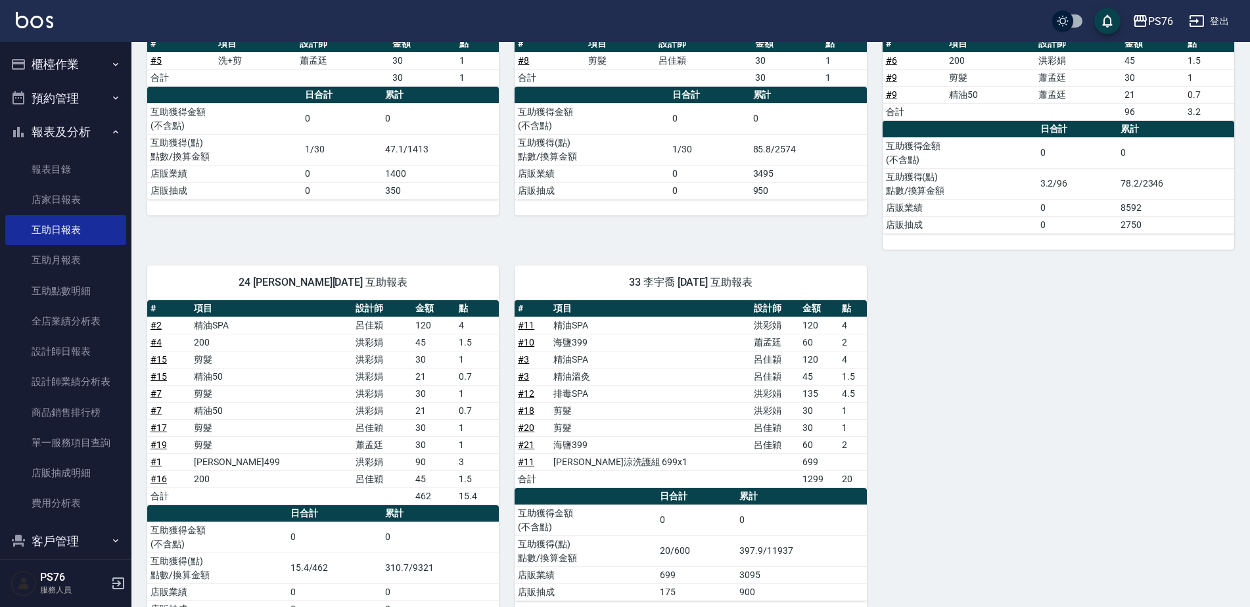
scroll to position [170, 0]
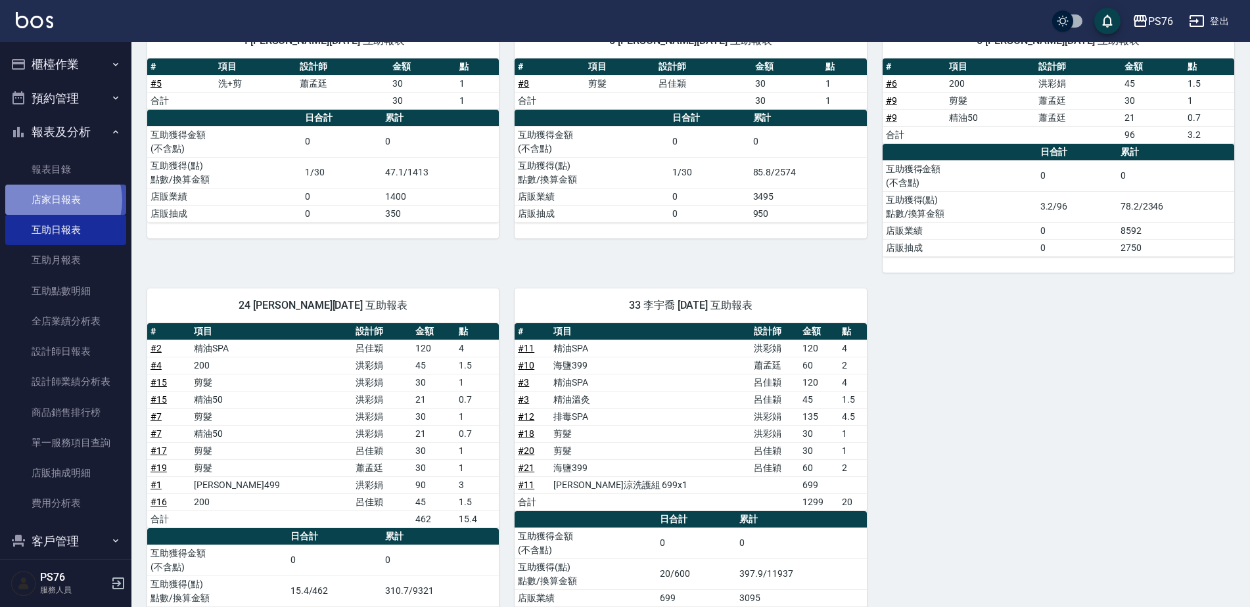
click at [56, 200] on link "店家日報表" at bounding box center [65, 200] width 121 height 30
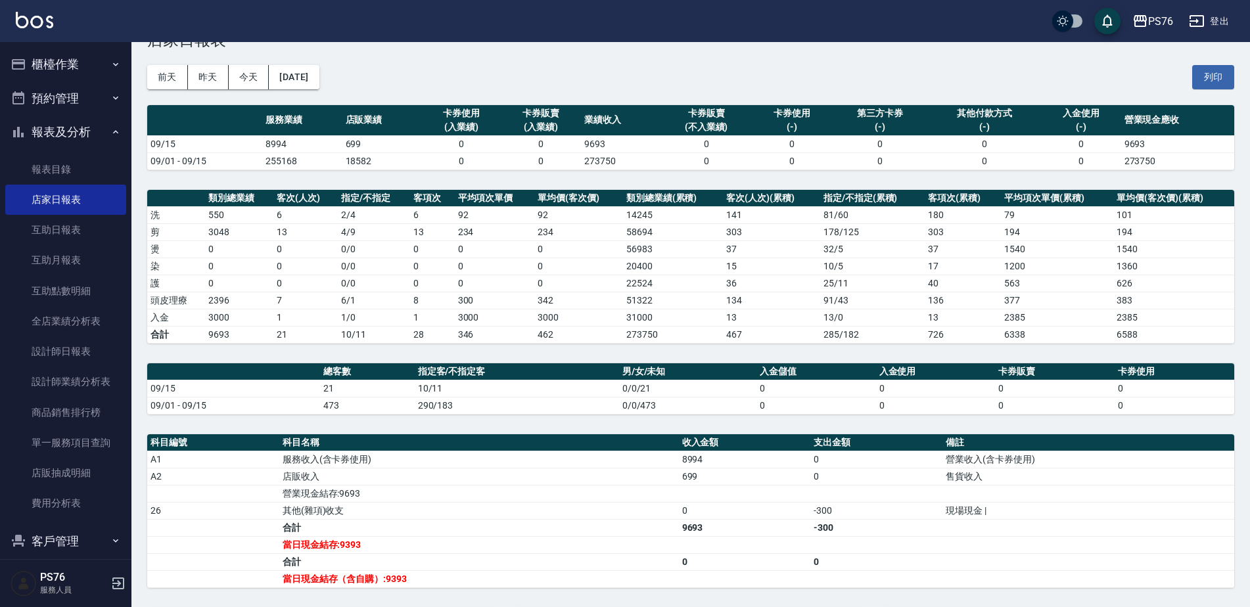
scroll to position [47, 0]
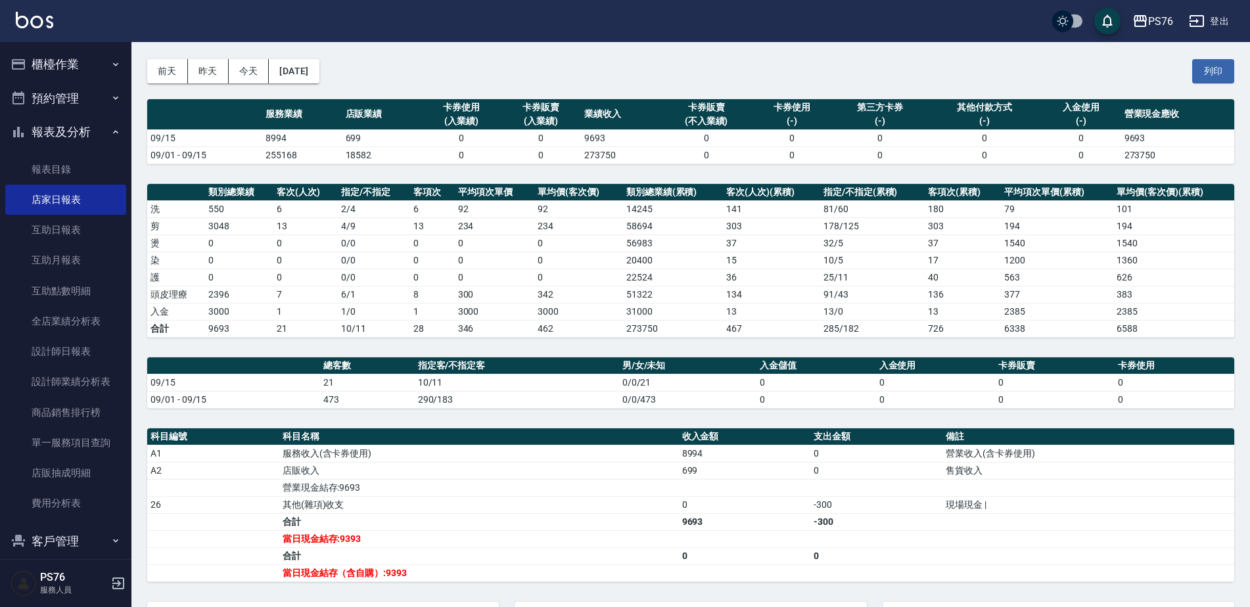
click at [1217, 28] on button "登出" at bounding box center [1209, 21] width 51 height 24
